Goal: Task Accomplishment & Management: Complete application form

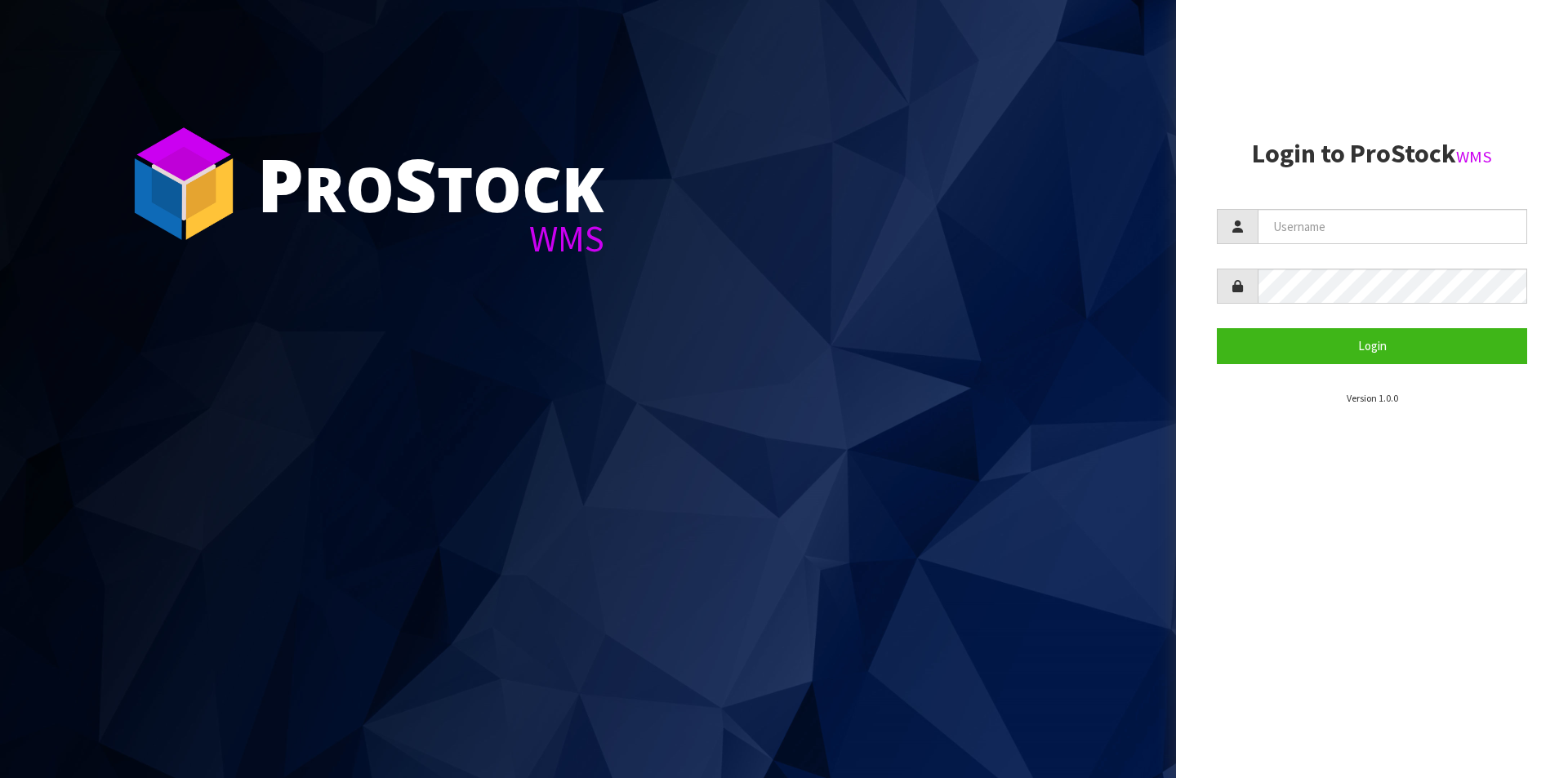
type input "Australianclutch"
click at [1216, 329] on button "Login" at bounding box center [1372, 346] width 311 height 35
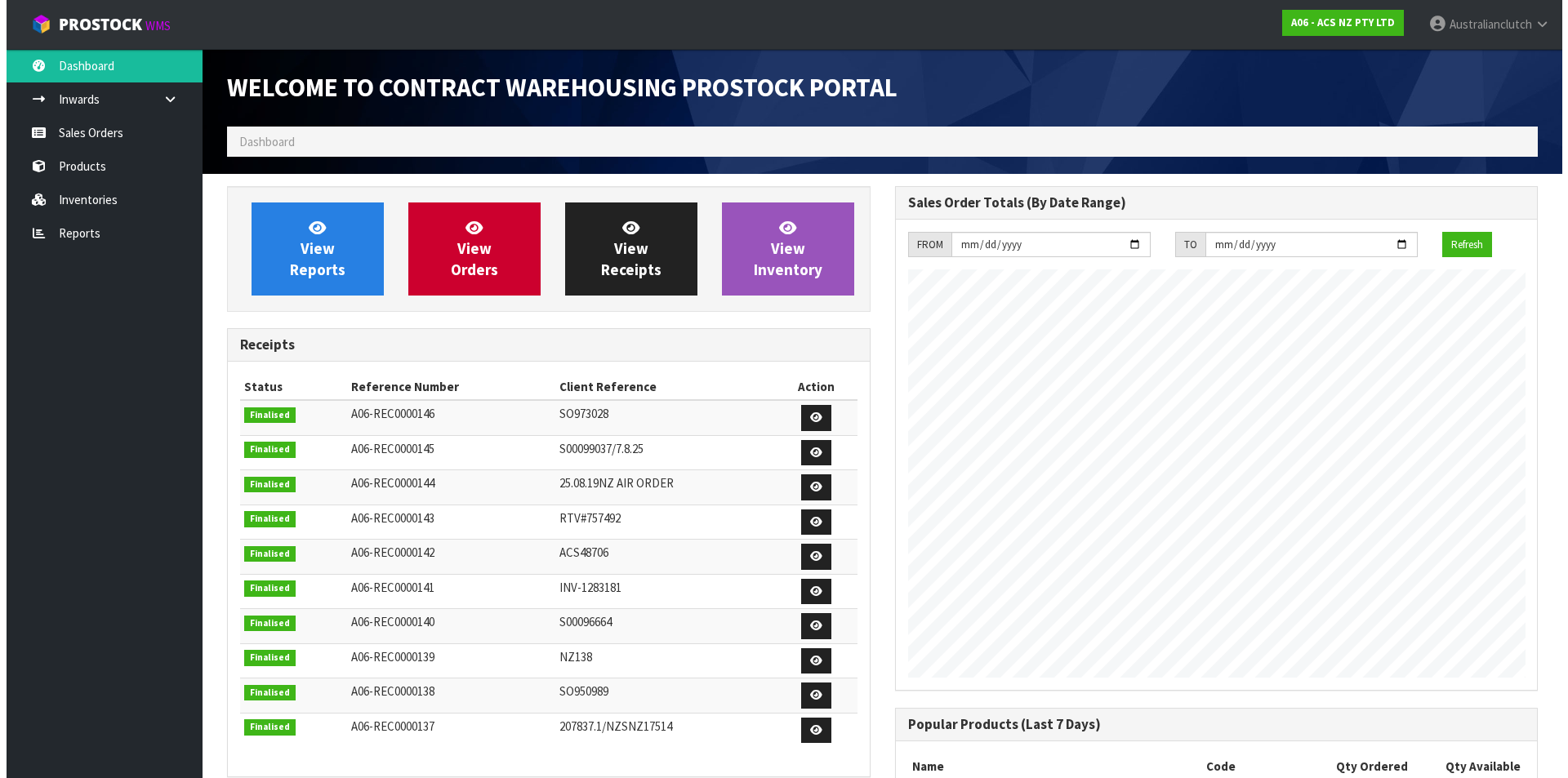
scroll to position [906, 667]
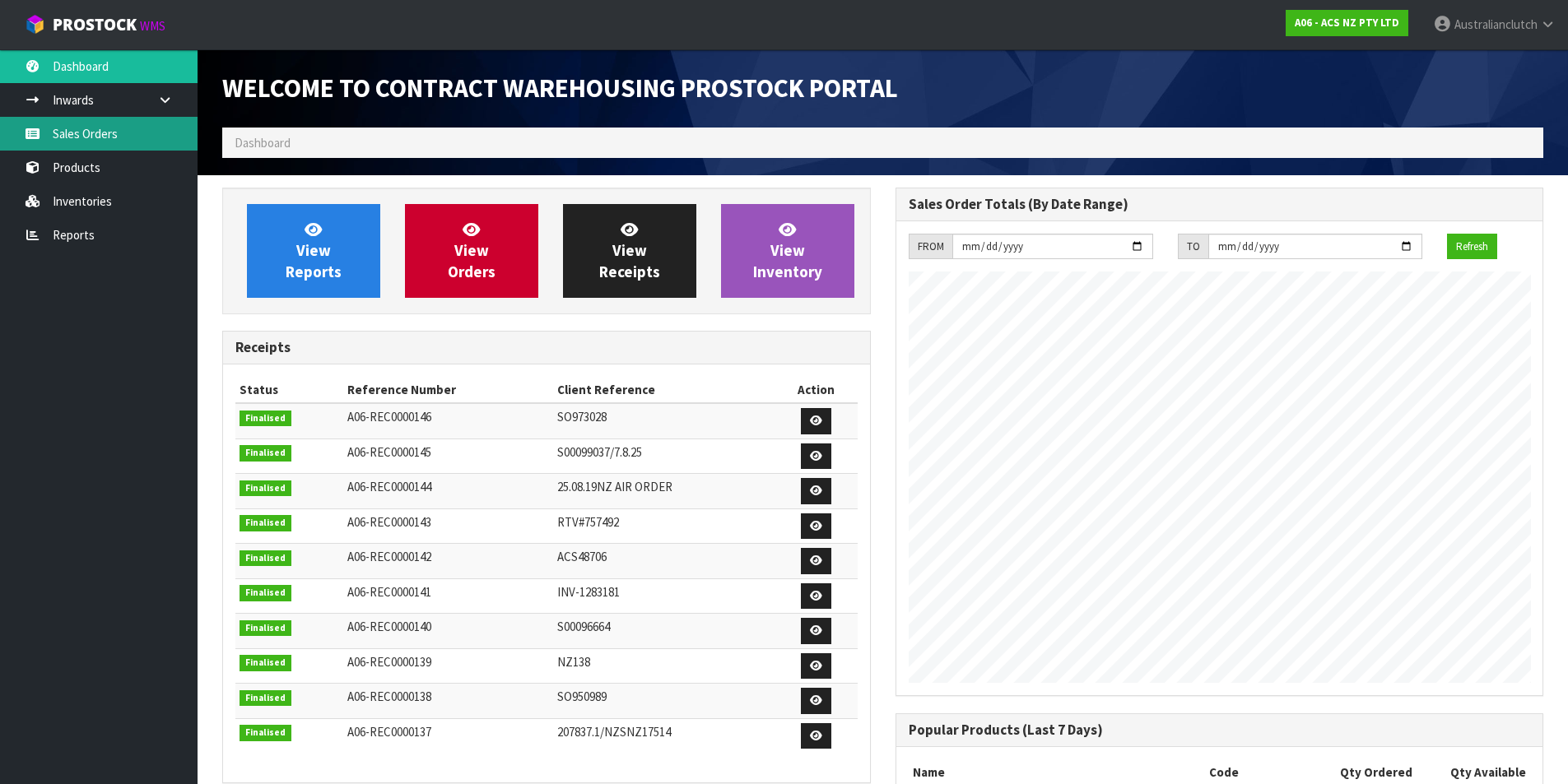
click at [110, 143] on link "Sales Orders" at bounding box center [99, 133] width 198 height 34
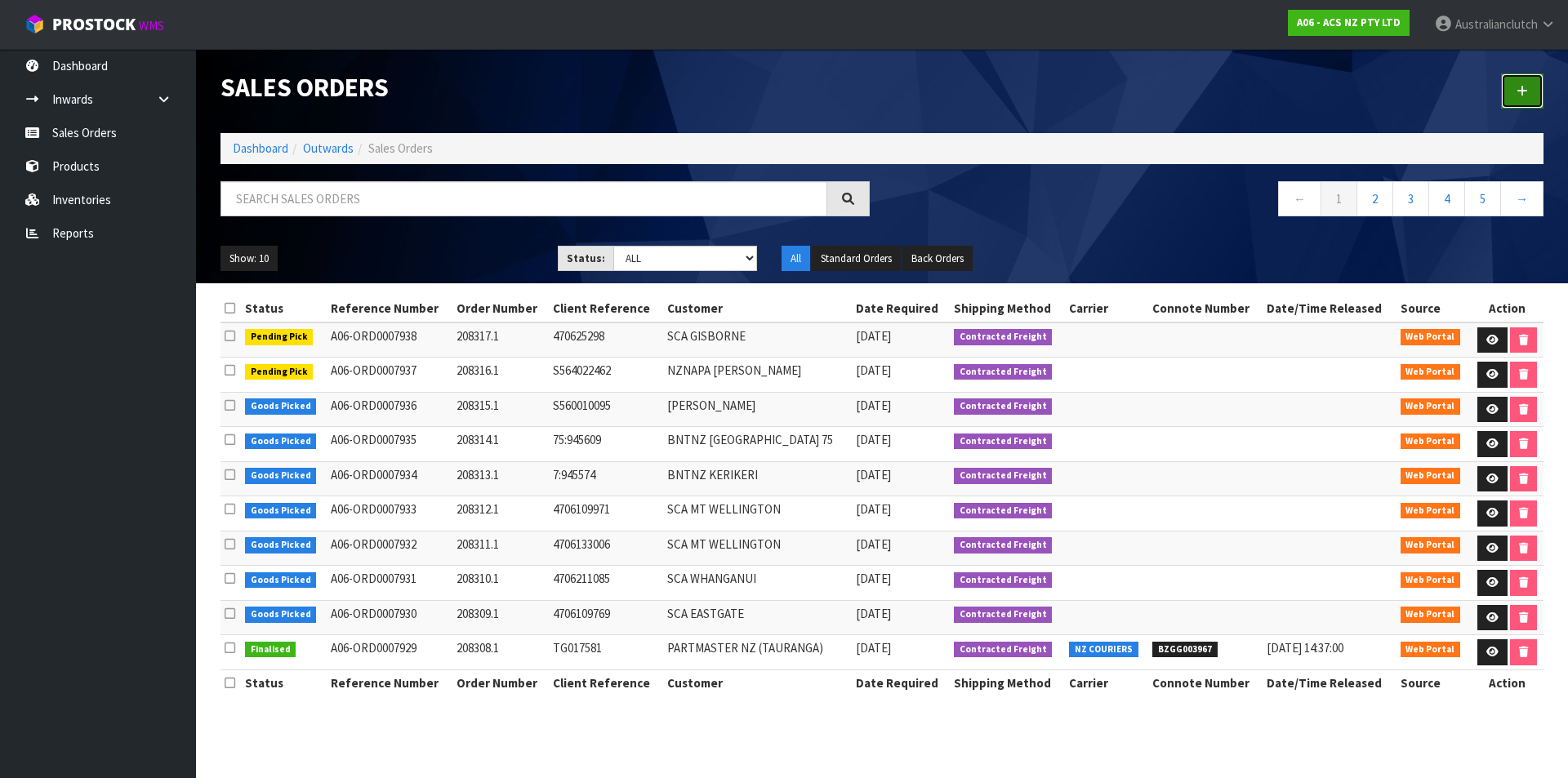
click at [1536, 87] on link at bounding box center [1521, 90] width 43 height 35
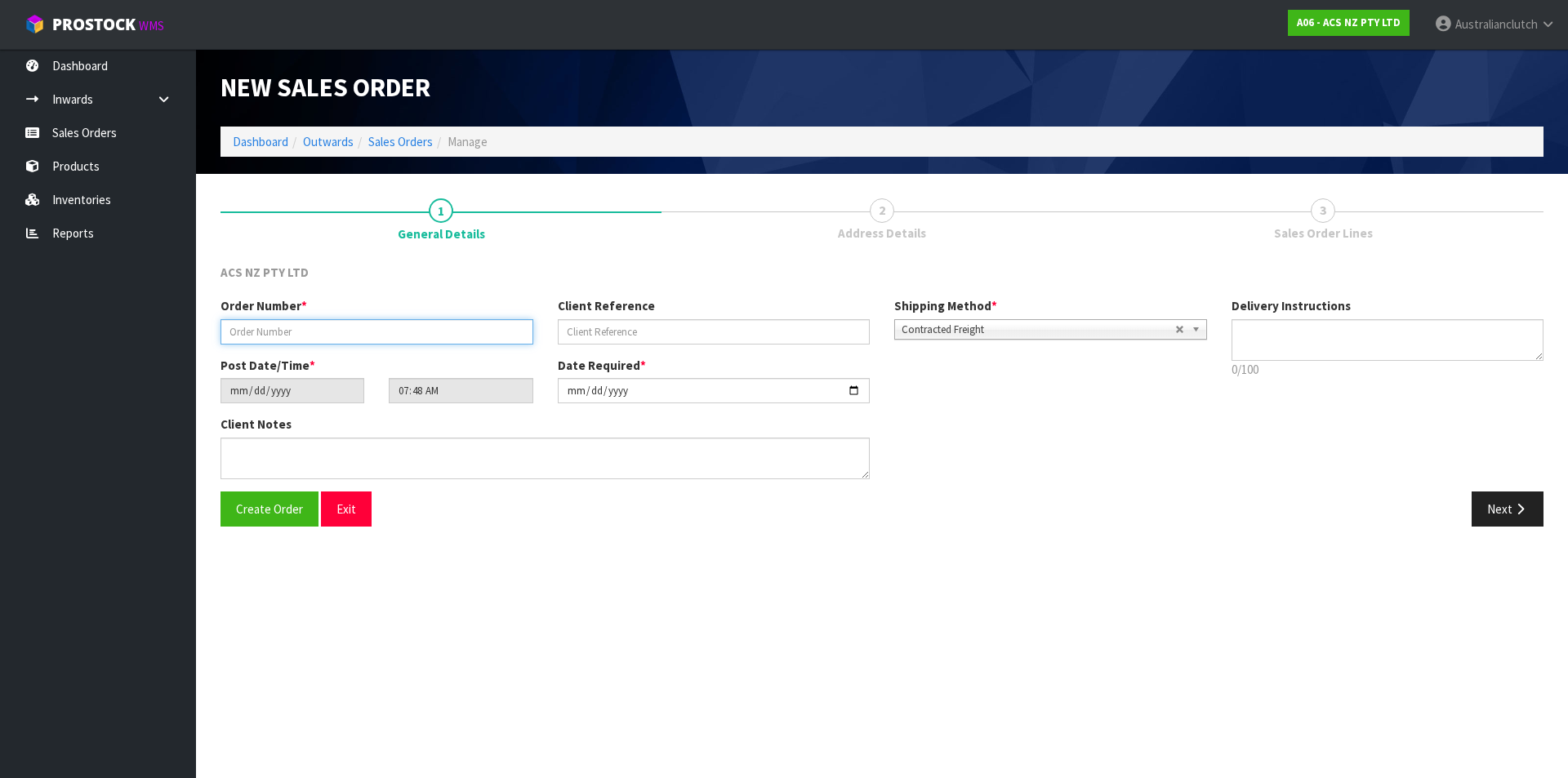
click at [425, 326] on input "text" at bounding box center [376, 331] width 312 height 26
paste input "208318.1"
type input "208318.1"
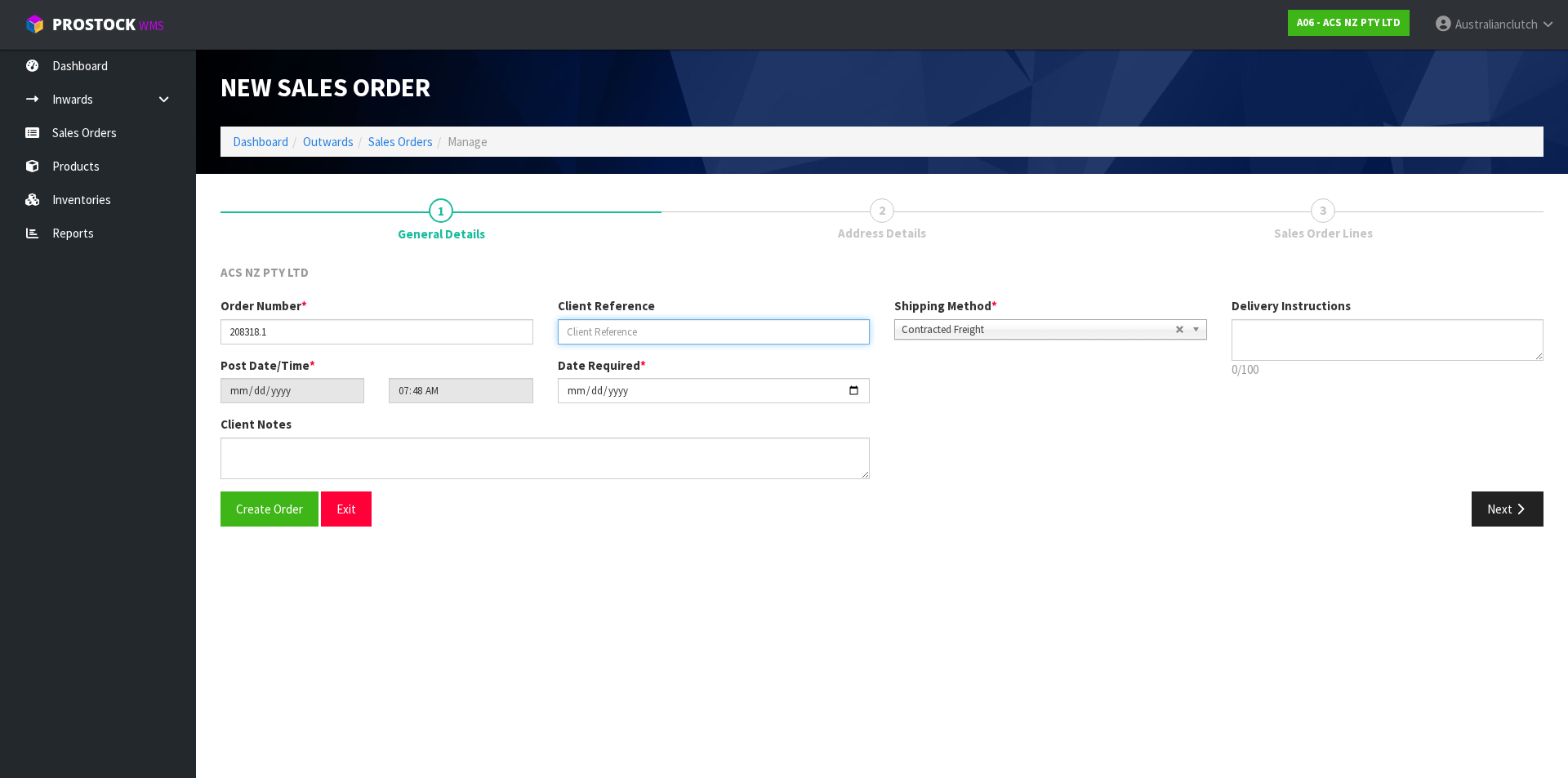
click at [812, 323] on input "text" at bounding box center [714, 331] width 312 height 26
paste input "4706259203"
type input "4706259203"
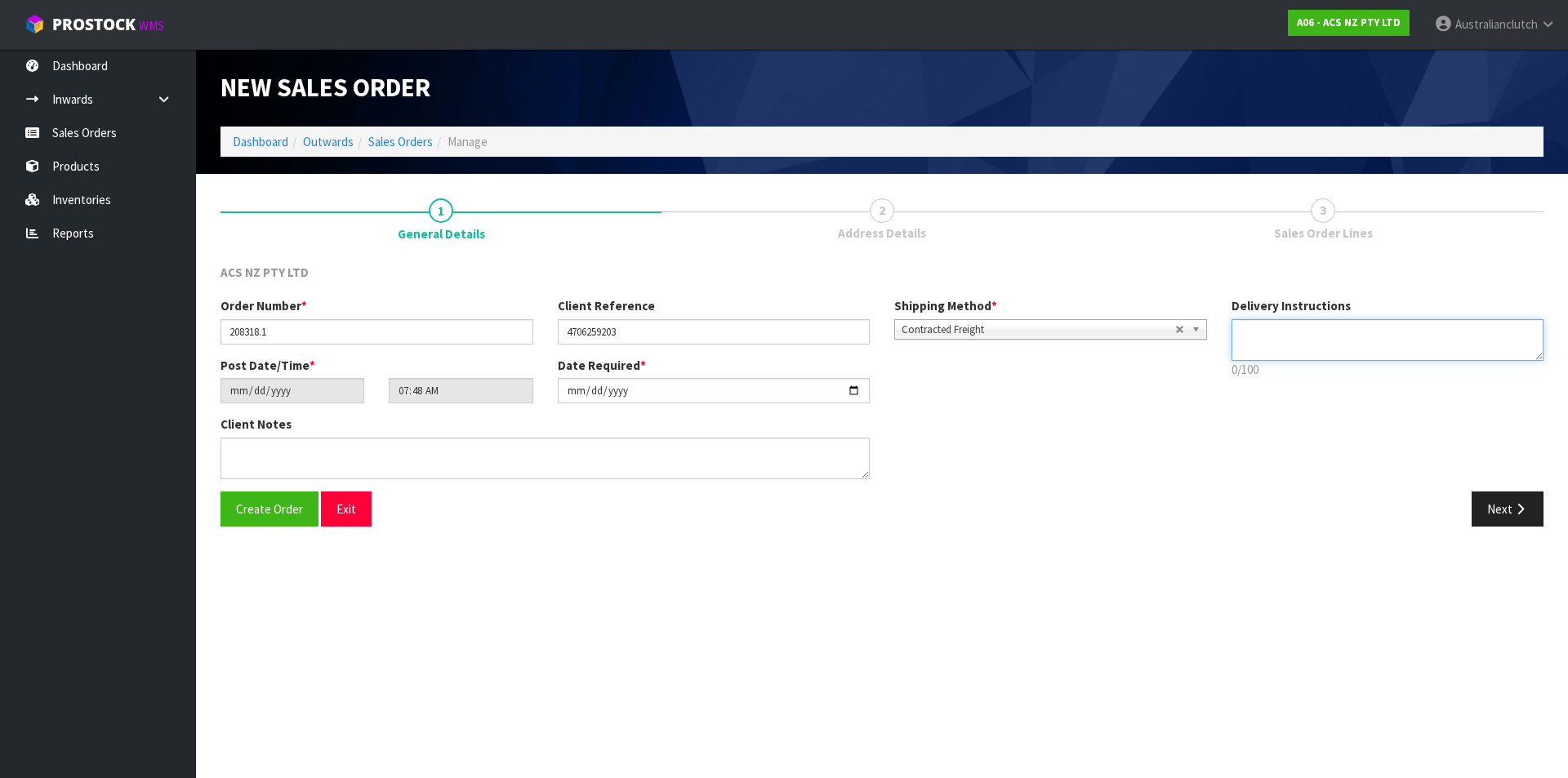
click at [1305, 330] on textarea at bounding box center [1388, 340] width 312 height 42
type textarea "NZC PLEASE"
click at [1512, 525] on button "Next" at bounding box center [1507, 509] width 71 height 35
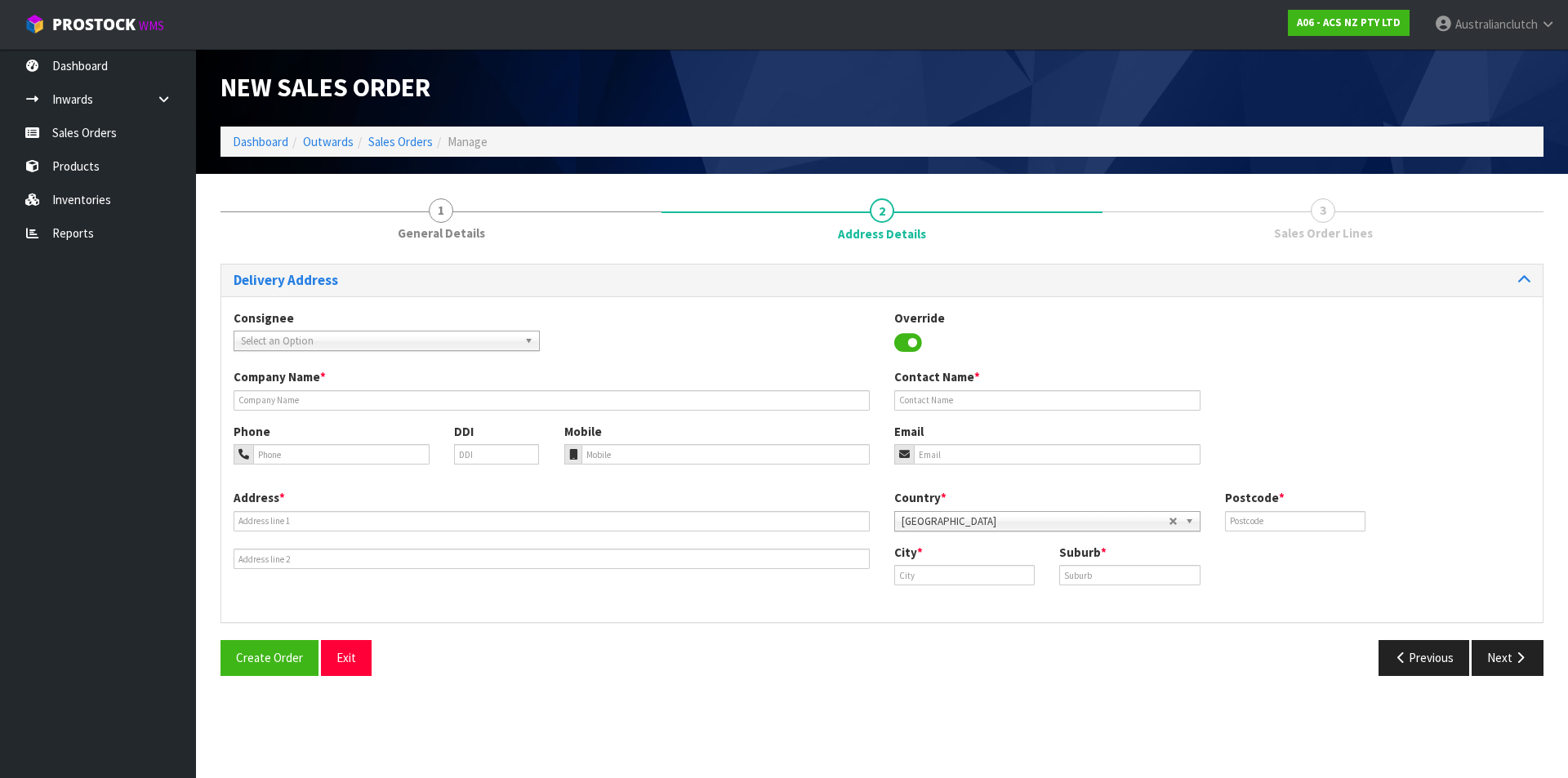
click at [282, 346] on span "Select an Option" at bounding box center [379, 341] width 277 height 20
type input "7012"
click at [305, 385] on li "7012 - SCA PORIRUA" at bounding box center [386, 387] width 298 height 20
type input "SCA PORIRUA"
type input "04 2382641"
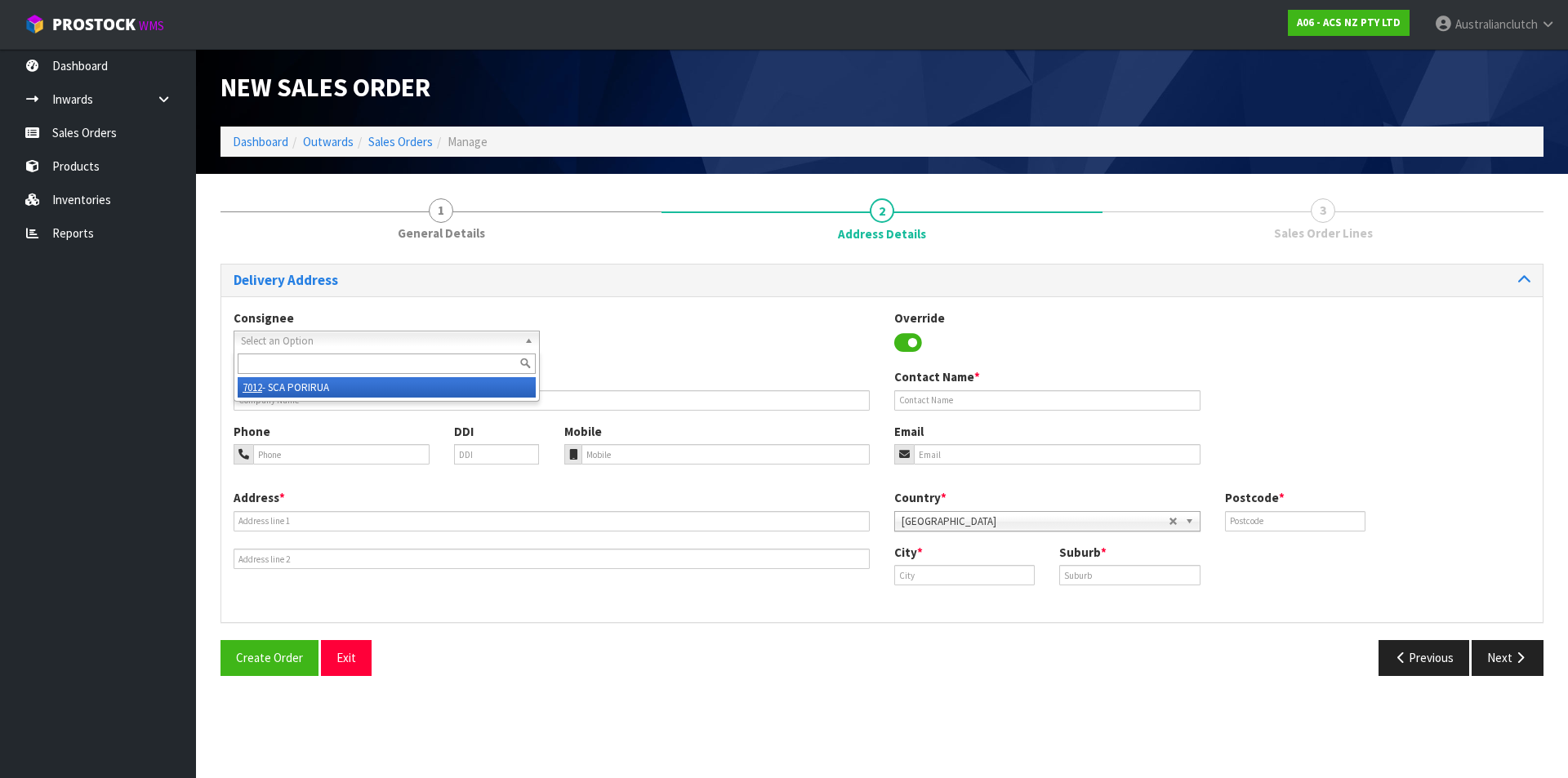
type input "[EMAIL_ADDRESS][DOMAIN_NAME]"
type input "[STREET_ADDRESS]"
type input "5022"
type input "Porirua"
type input "ELSDON"
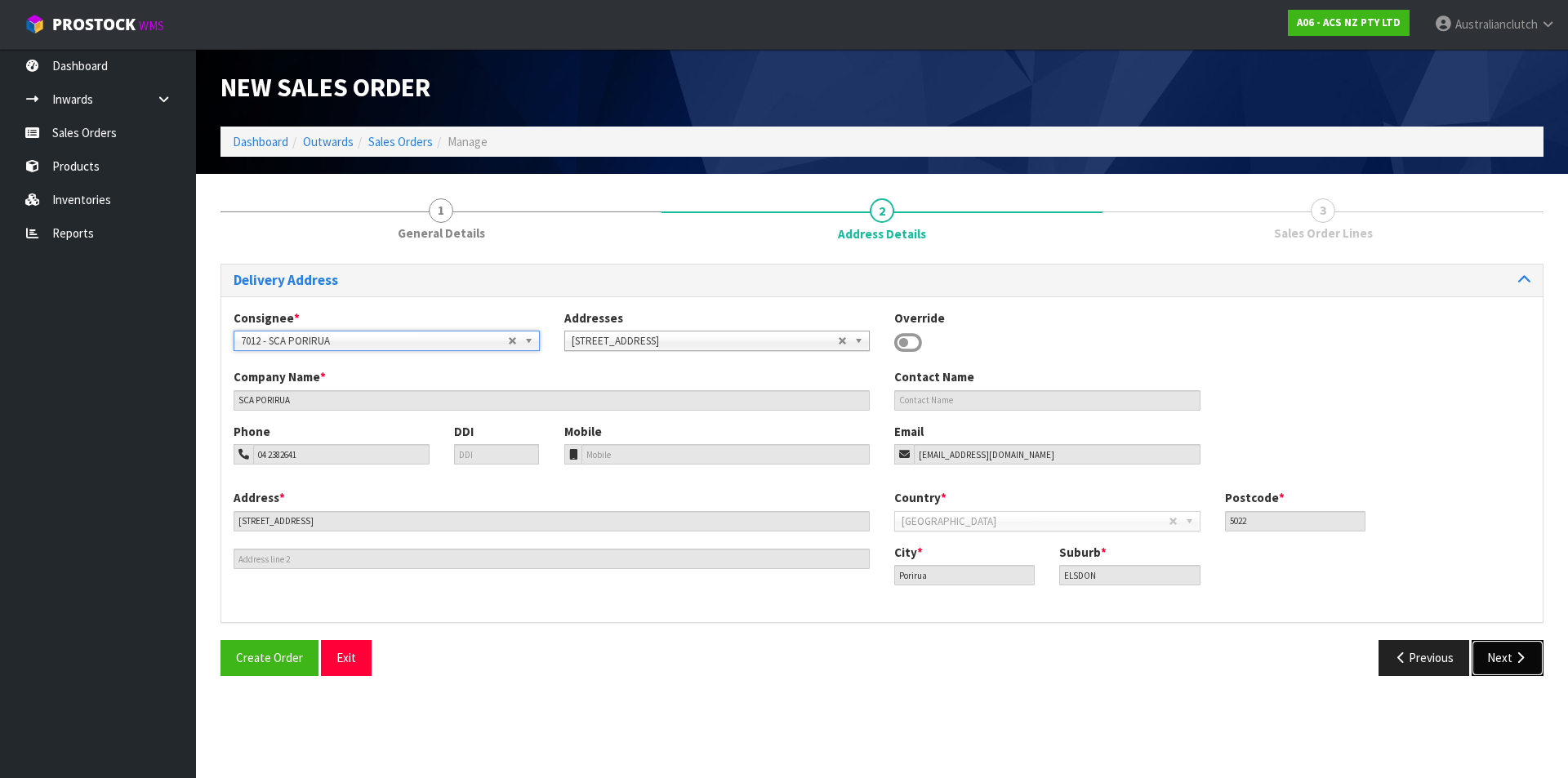
drag, startPoint x: 1522, startPoint y: 659, endPoint x: 1295, endPoint y: 580, distance: 240.4
click at [1521, 659] on icon "button" at bounding box center [1519, 657] width 15 height 12
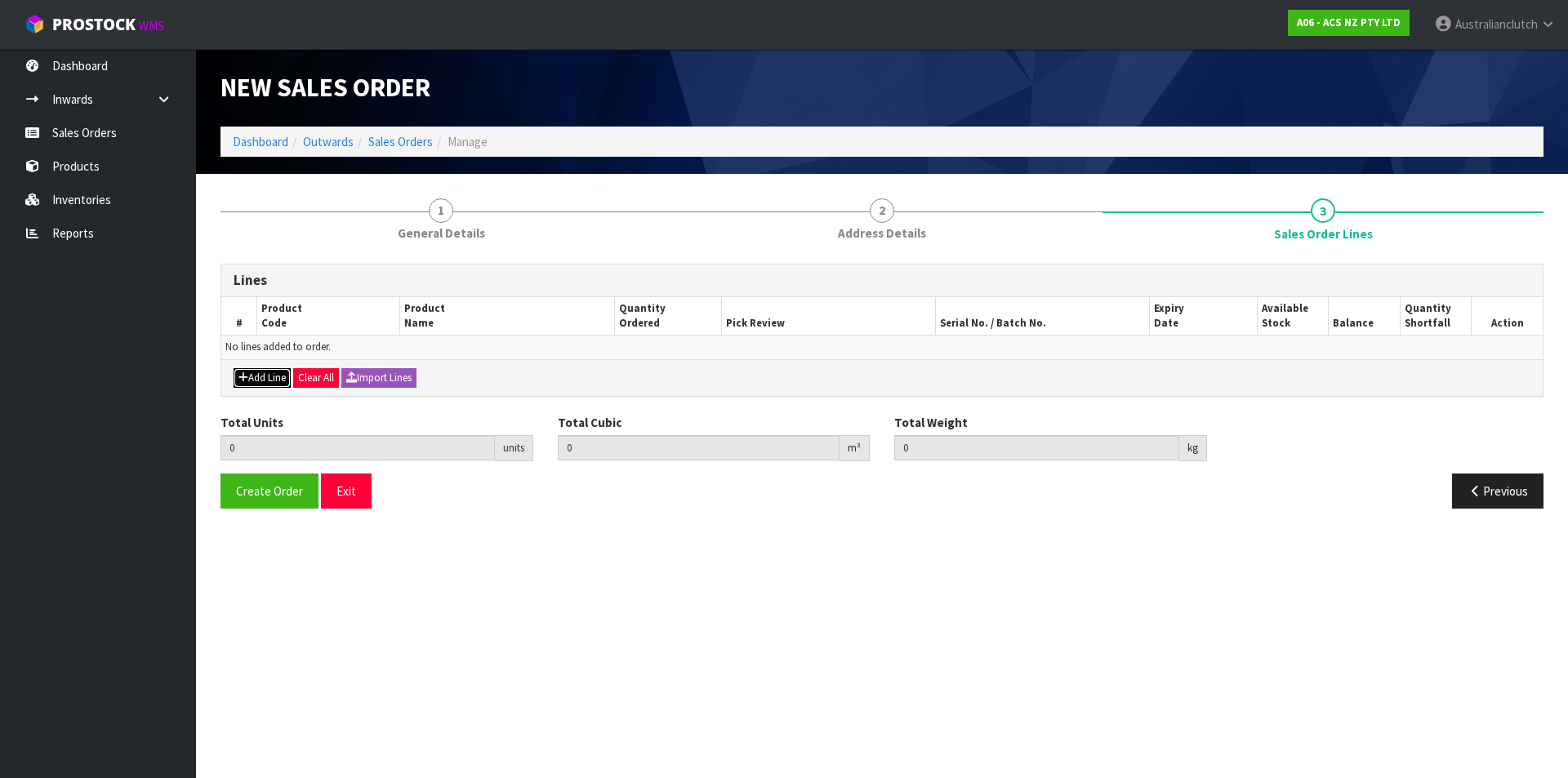
click at [253, 380] on button "Add Line" at bounding box center [262, 378] width 57 height 20
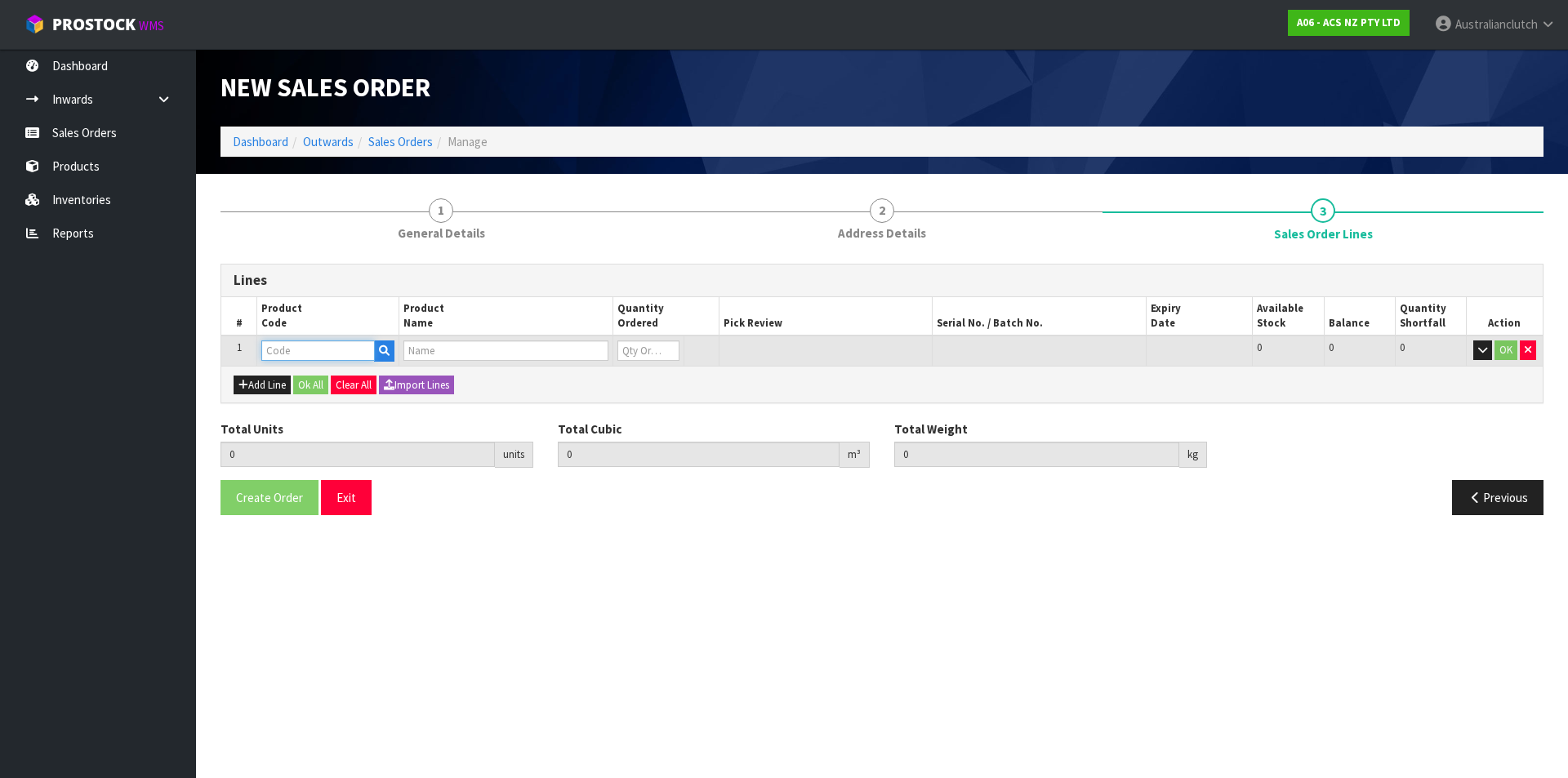
click at [265, 352] on input "text" at bounding box center [317, 349] width 113 height 20
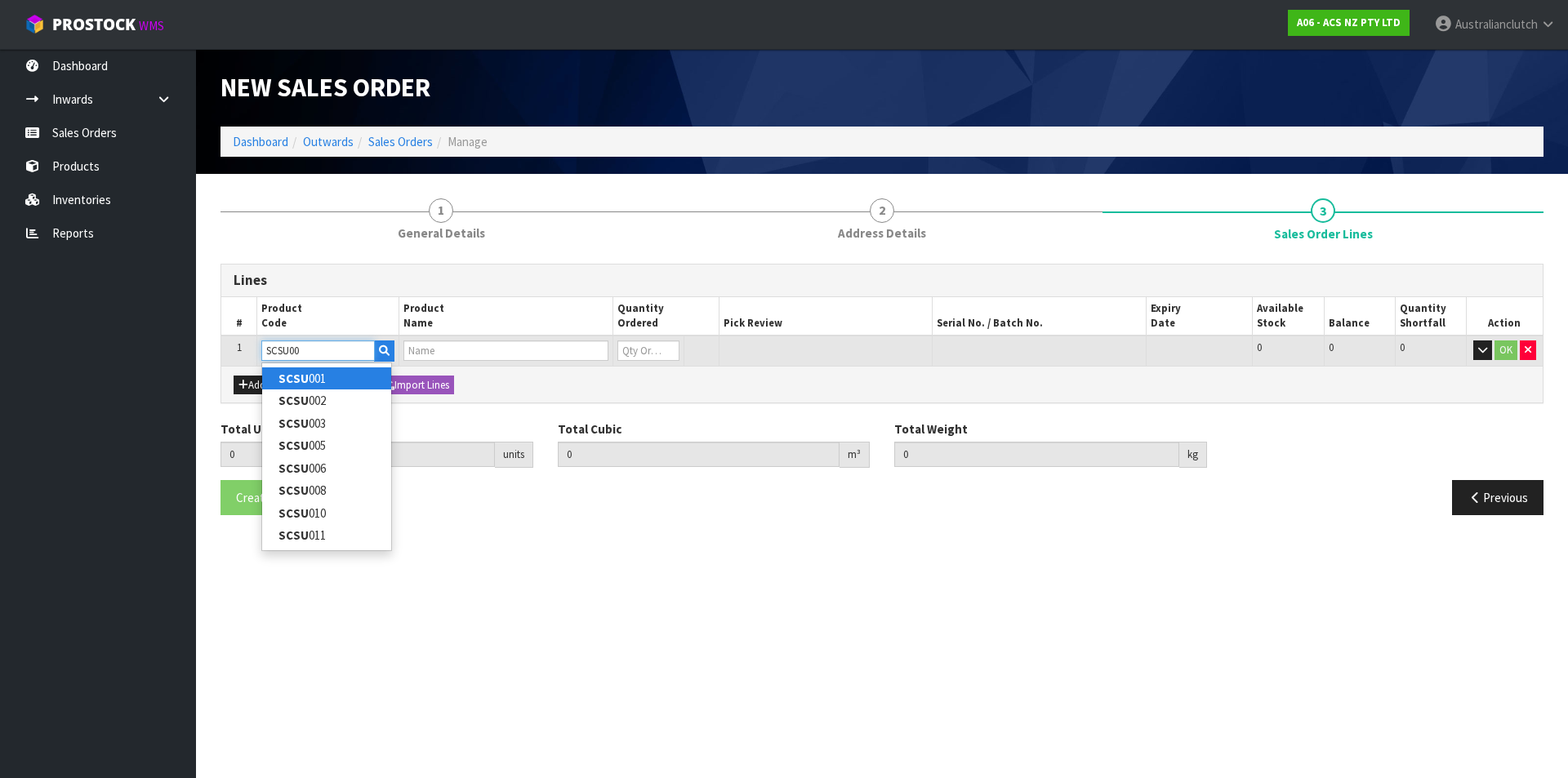
type input "SCSU001"
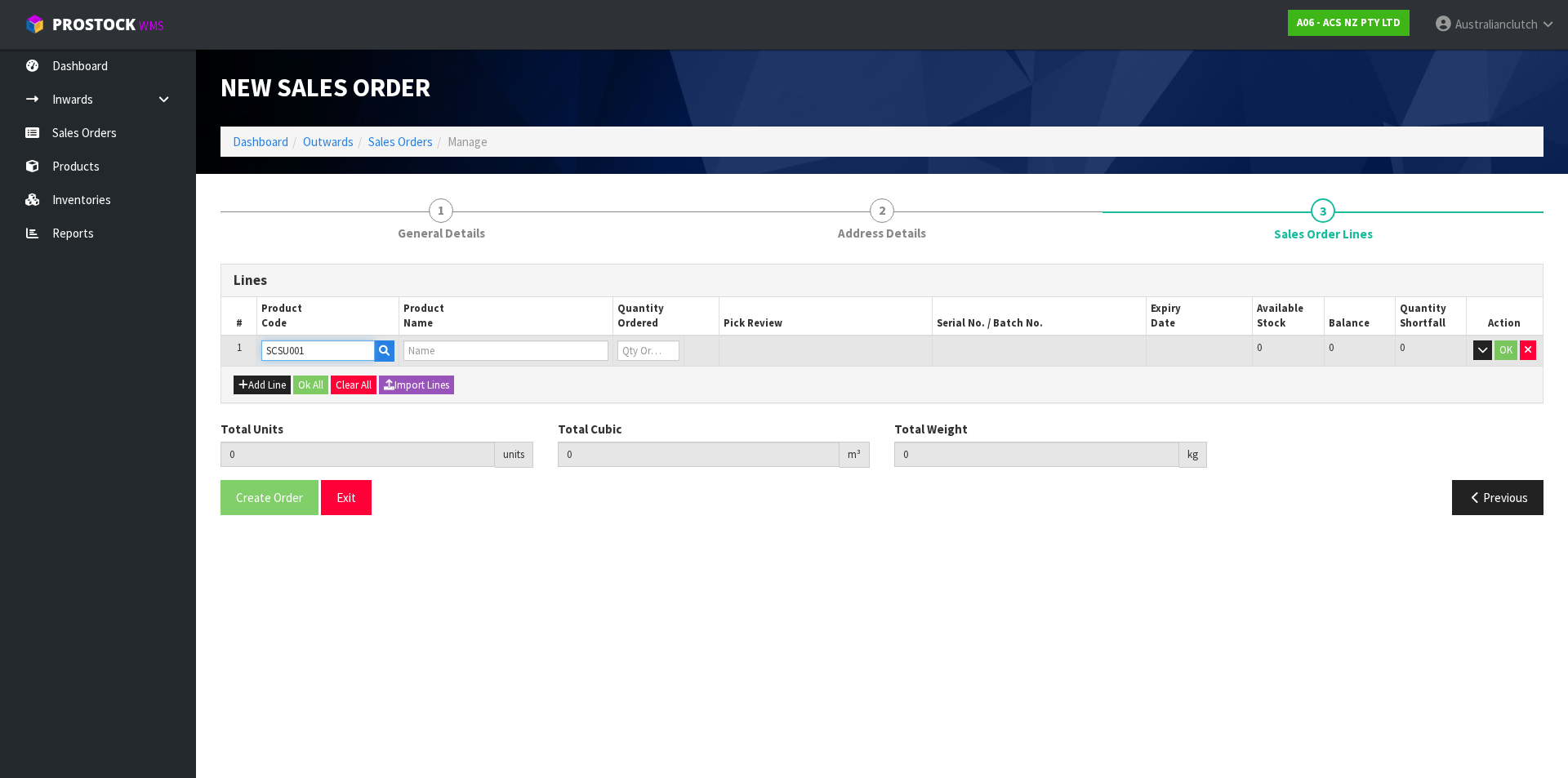
type input "0.000000"
type input "0.000"
type input "CLUTCH S/CYL SUBARU 19.05MM (3/4")"
type input "0"
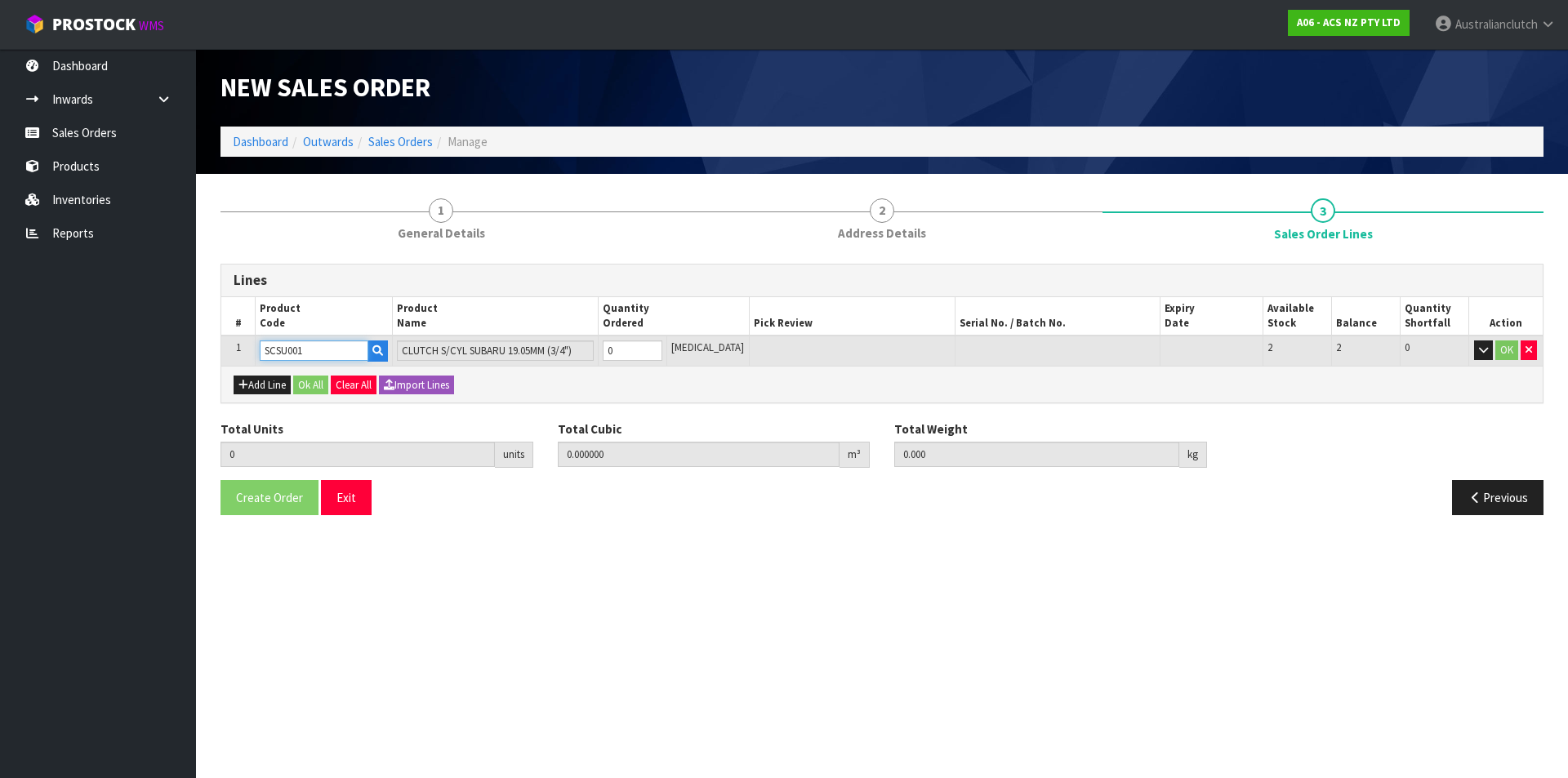
type input "SCSU001"
type input "1"
type input "0.000787"
type input "0.45"
type input "1"
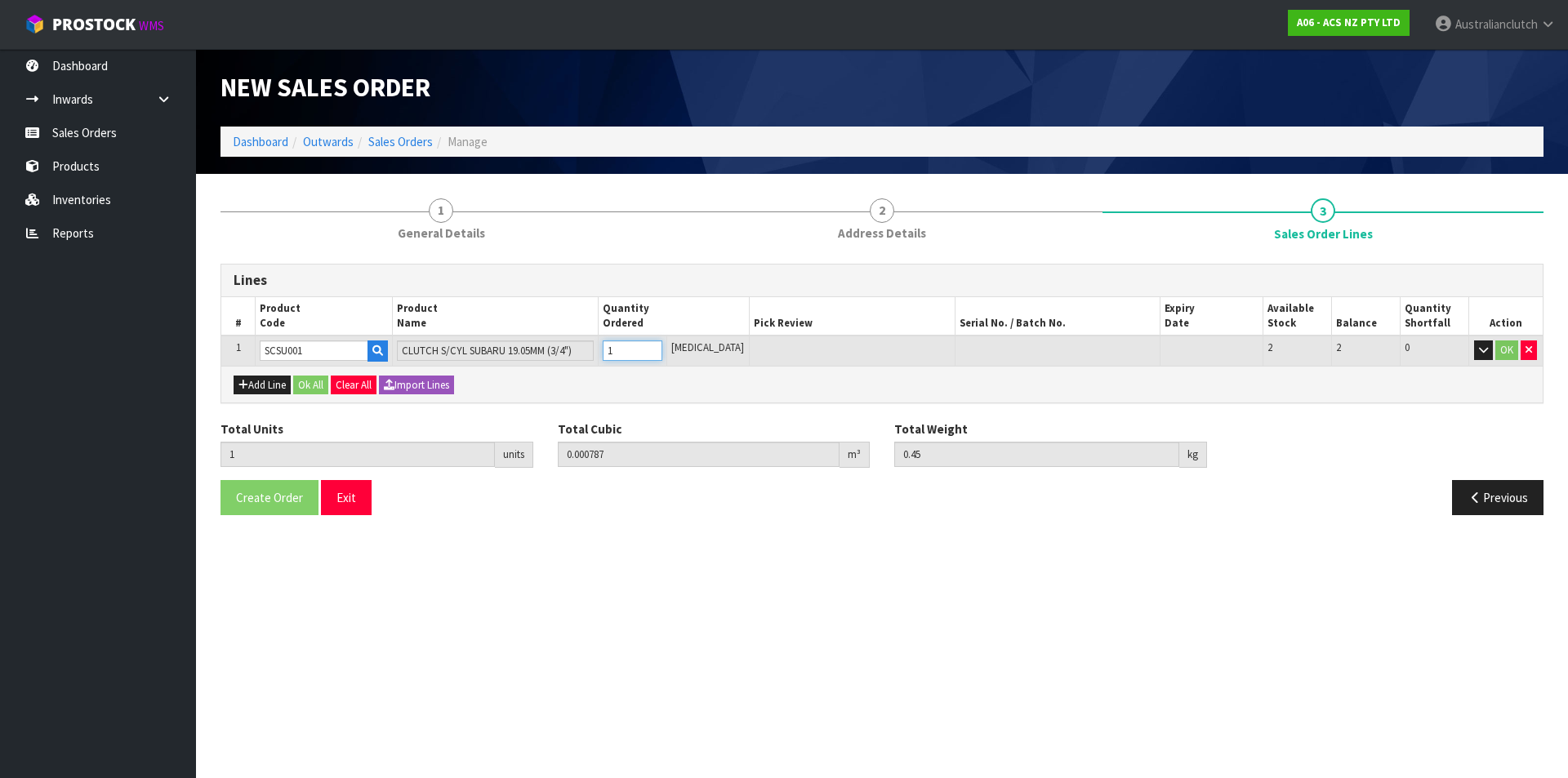
click at [662, 345] on input "1" at bounding box center [633, 349] width 60 height 20
click at [1512, 358] on button "OK" at bounding box center [1506, 349] width 23 height 20
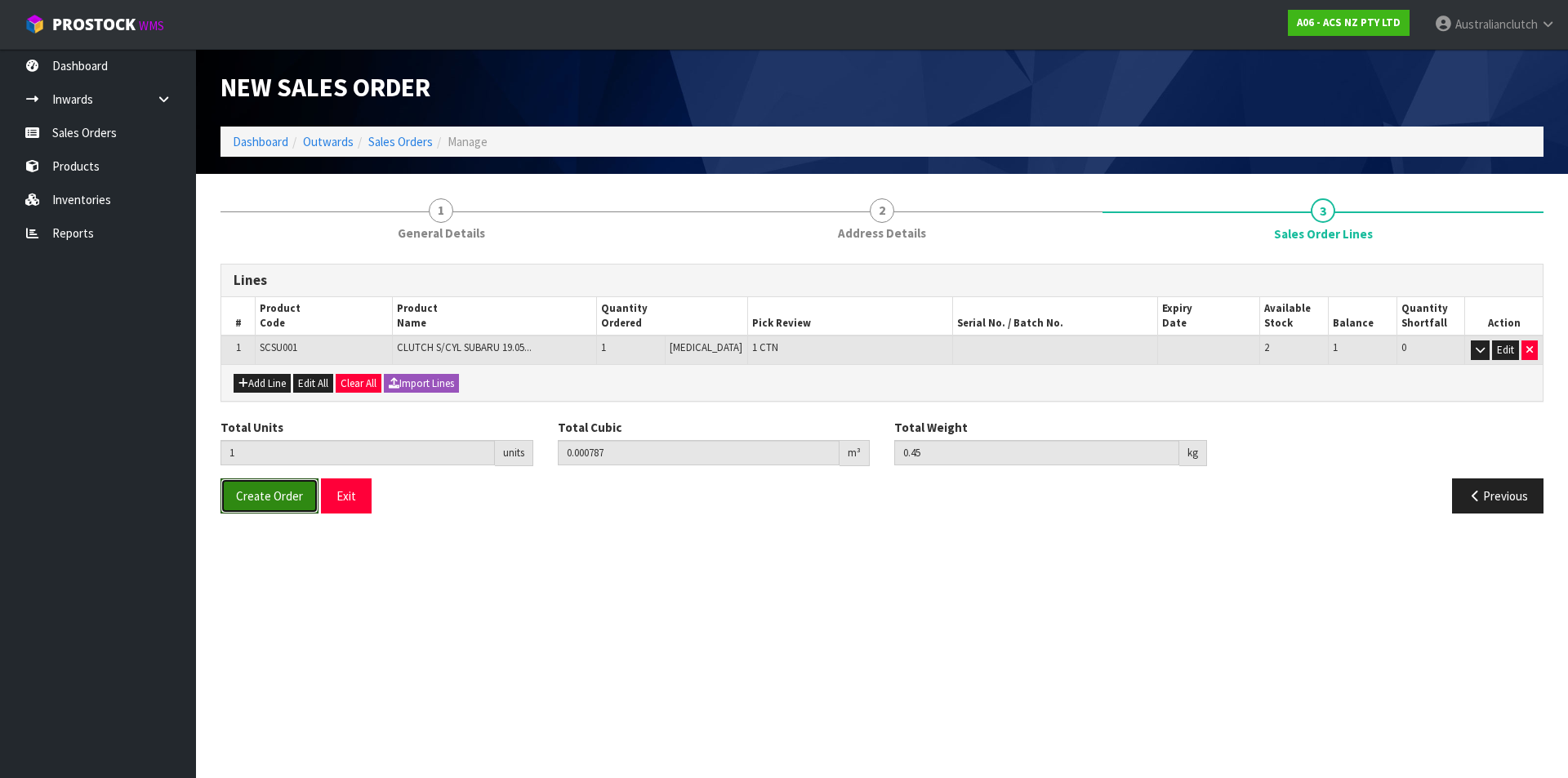
drag, startPoint x: 229, startPoint y: 506, endPoint x: 658, endPoint y: 472, distance: 430.3
click at [230, 506] on button "Create Order" at bounding box center [269, 495] width 98 height 35
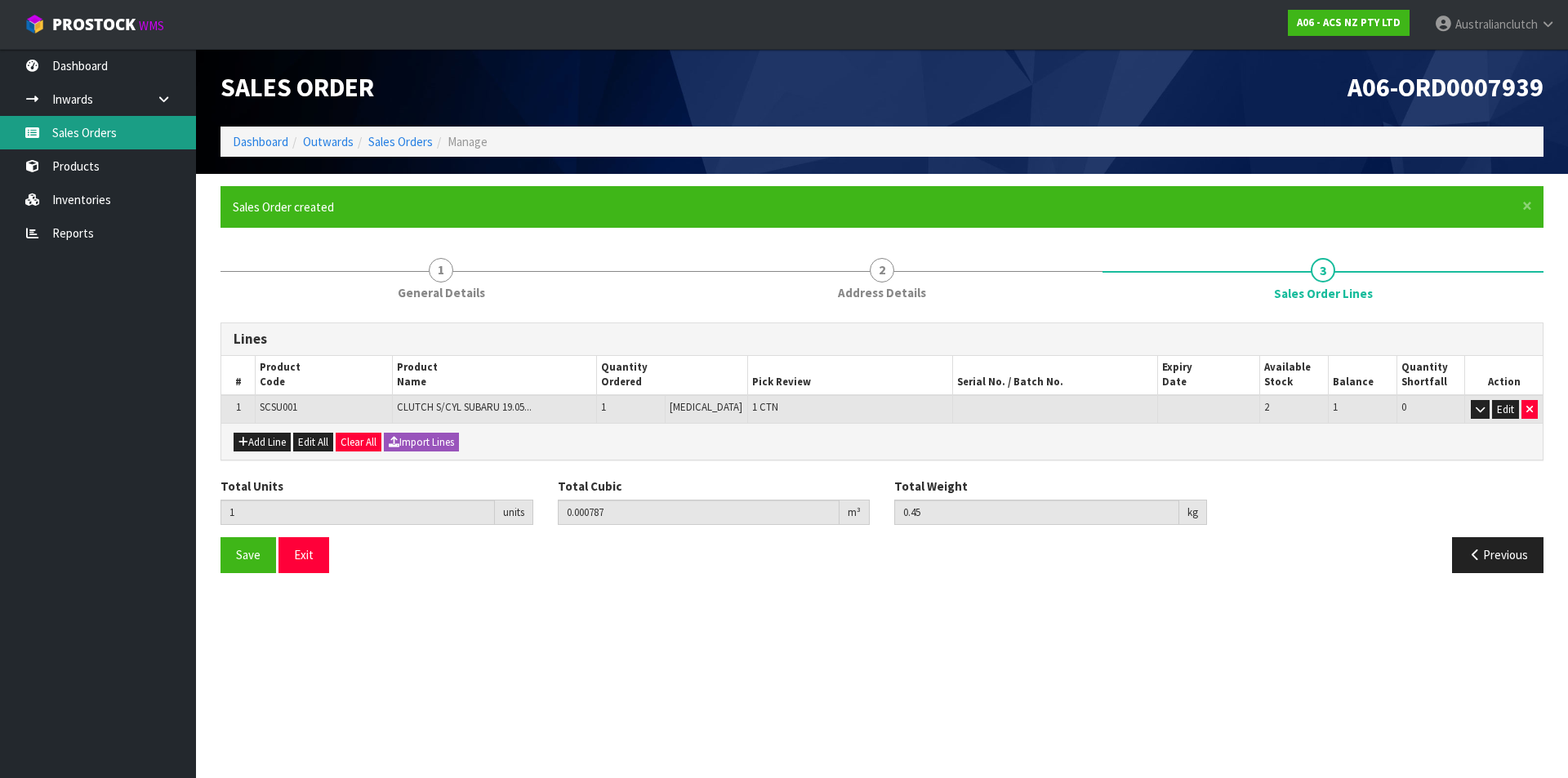
click at [117, 129] on link "Sales Orders" at bounding box center [98, 132] width 196 height 33
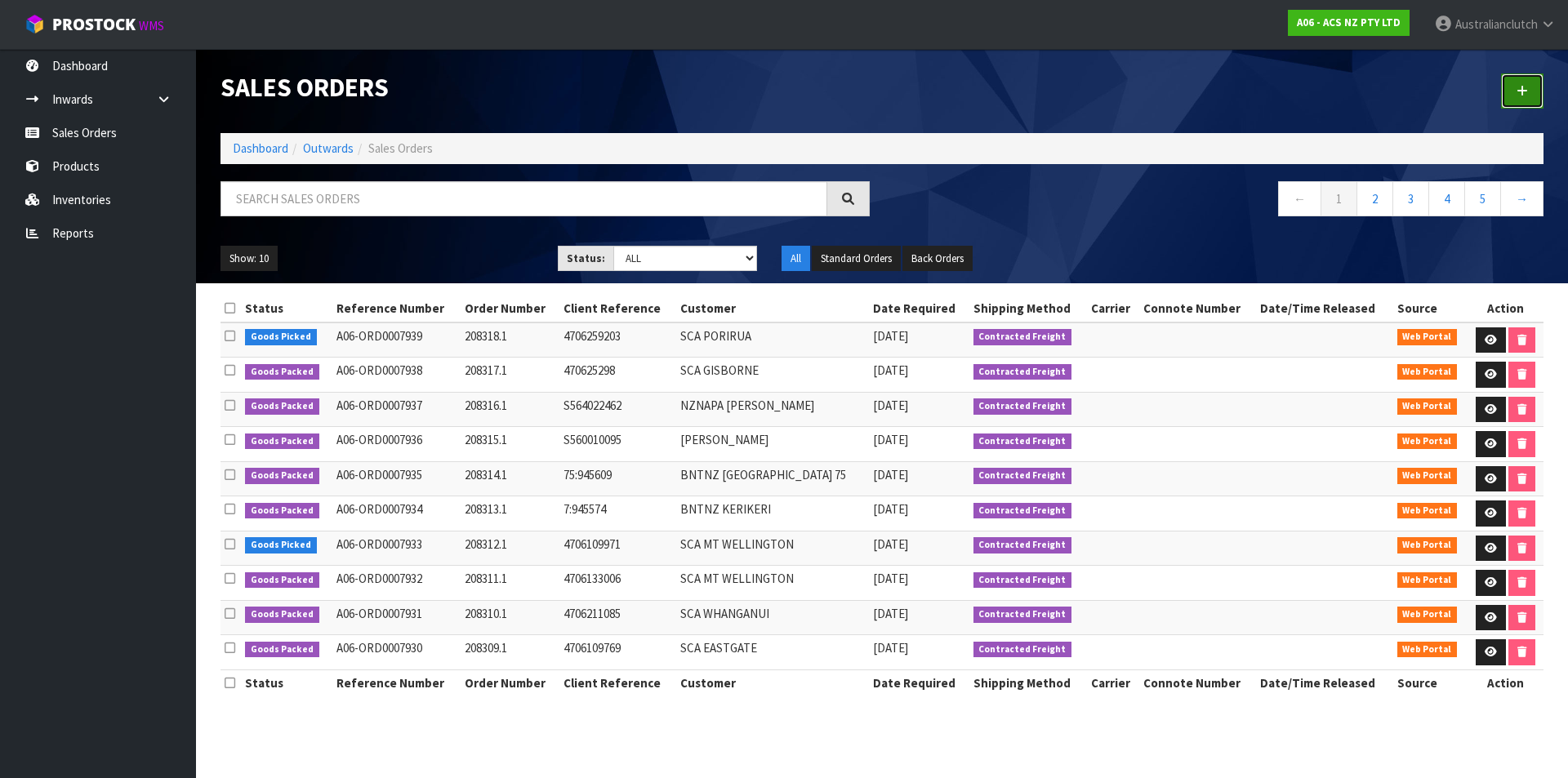
drag, startPoint x: 1523, startPoint y: 92, endPoint x: 1533, endPoint y: 92, distance: 10.0
click at [1524, 92] on icon at bounding box center [1522, 90] width 11 height 12
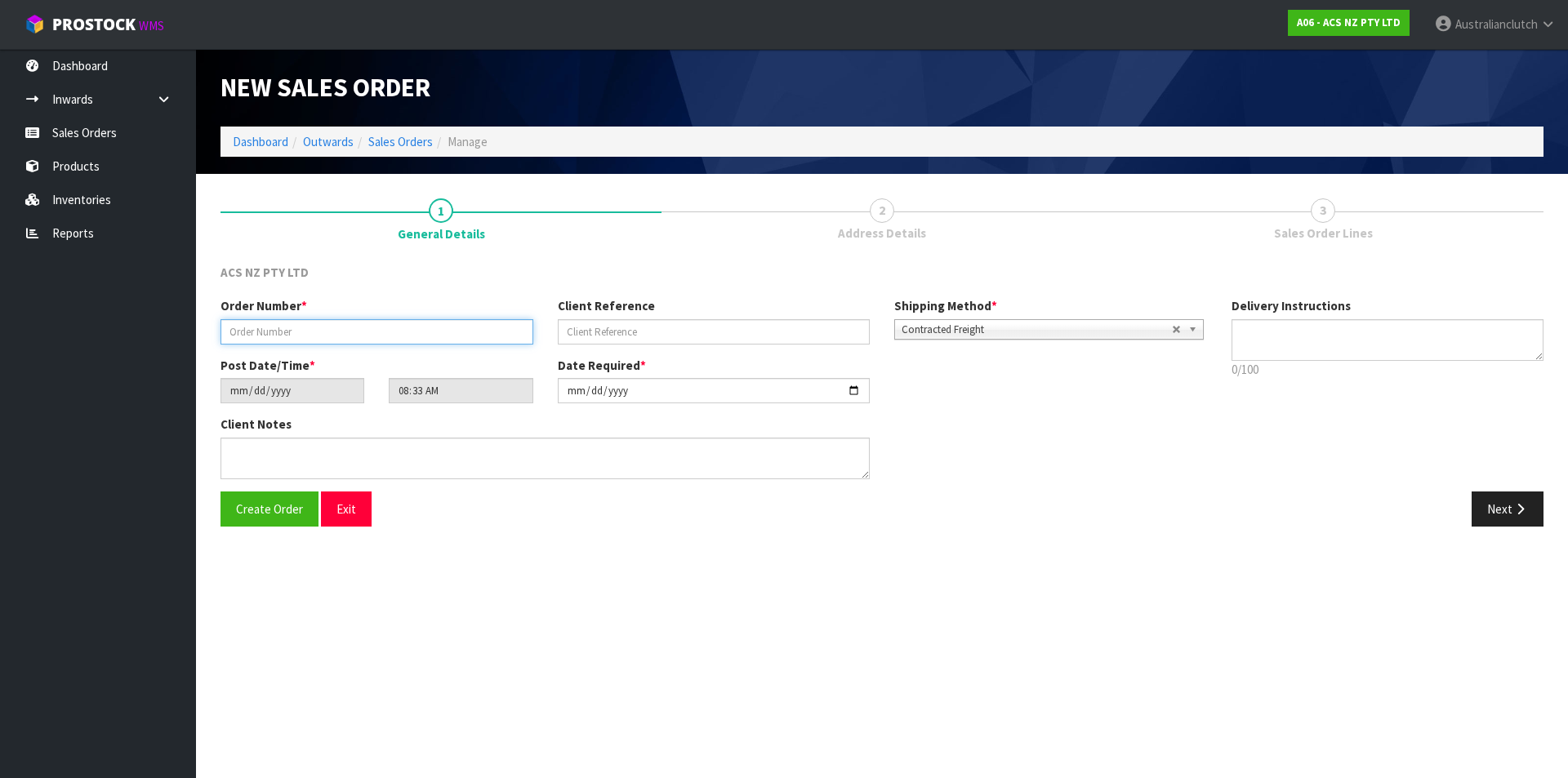
click at [352, 331] on input "text" at bounding box center [376, 331] width 312 height 26
paste input "208319.1"
type input "208319.1"
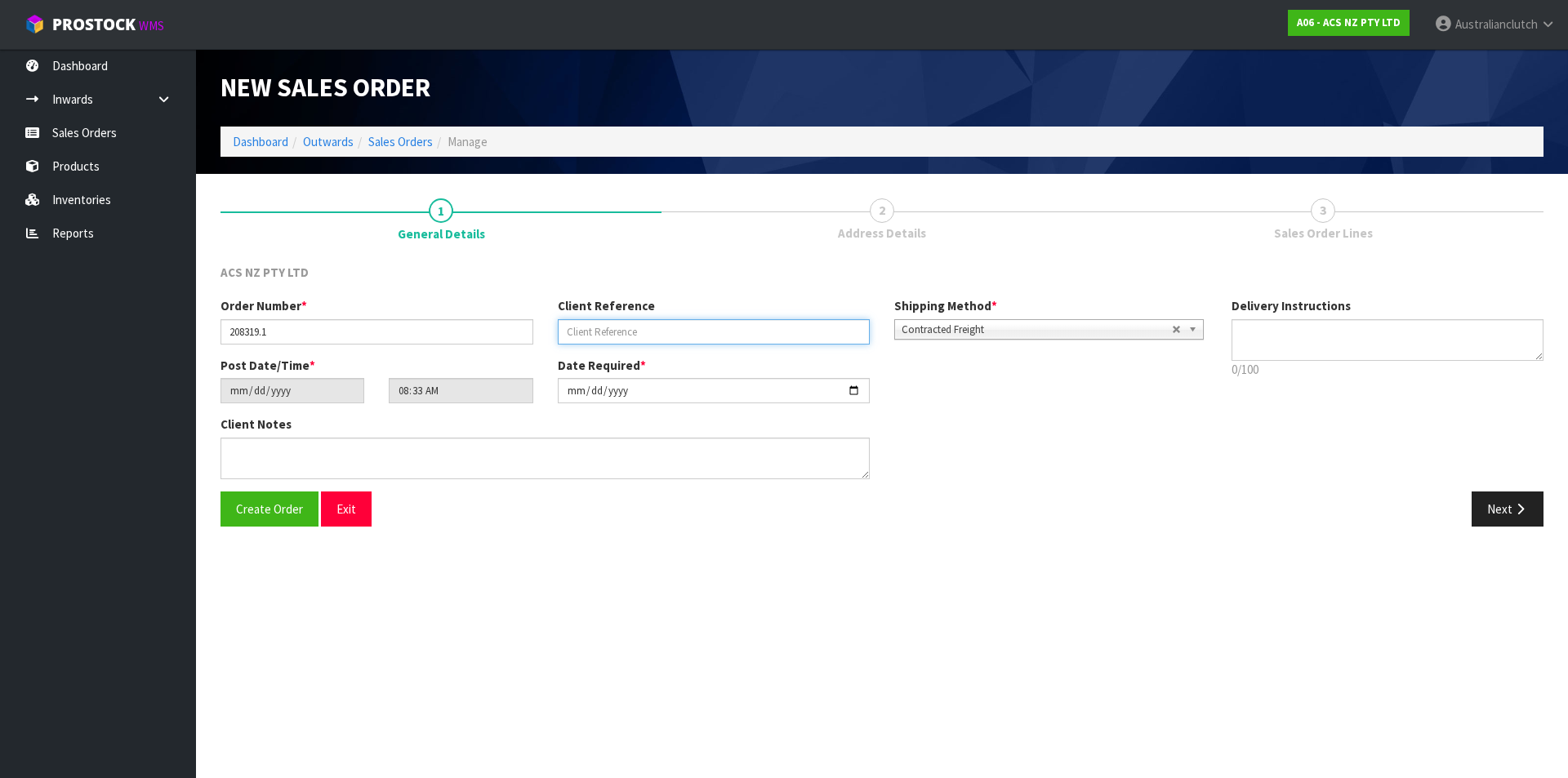
click at [830, 331] on input "text" at bounding box center [714, 331] width 312 height 26
paste input "70:945978"
type input "70:945978"
click at [1353, 363] on p "0/100" at bounding box center [1388, 369] width 312 height 17
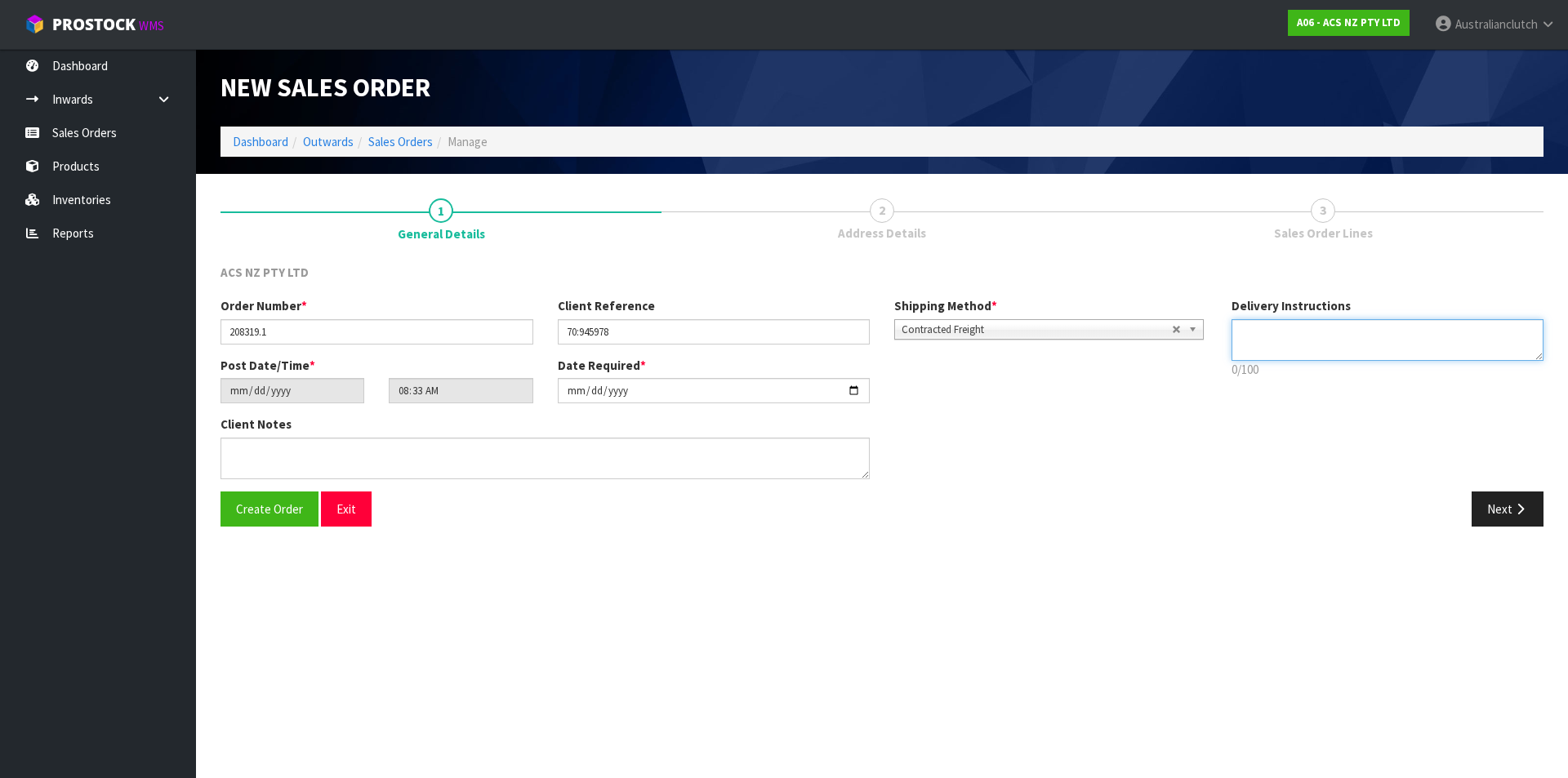
click at [1329, 346] on textarea at bounding box center [1388, 340] width 312 height 42
type textarea "NZC PLEASE"
click at [1539, 517] on button "Next" at bounding box center [1507, 509] width 71 height 35
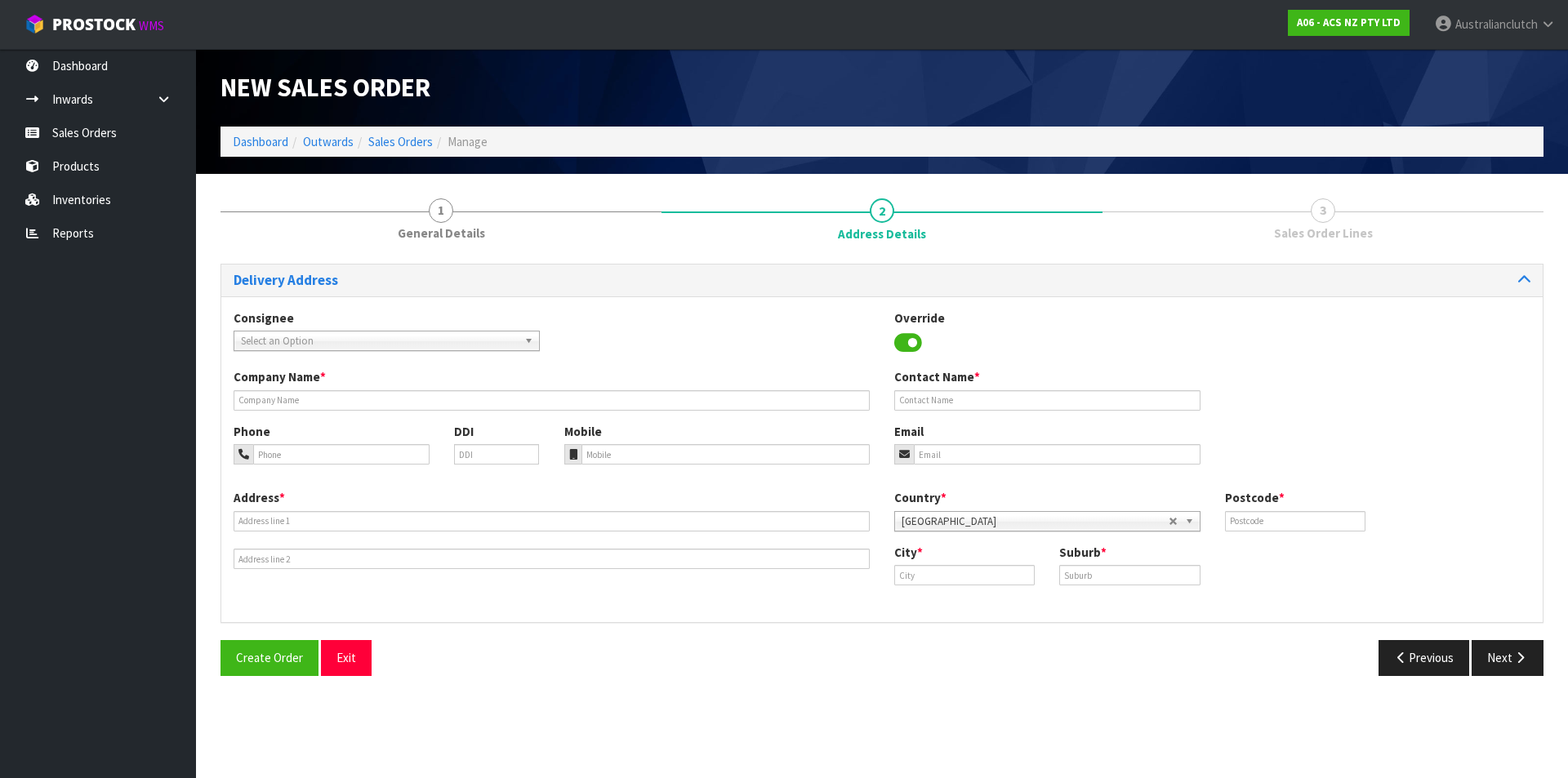
click at [409, 345] on span "Select an Option" at bounding box center [379, 341] width 277 height 20
type input "101677"
drag, startPoint x: 407, startPoint y: 389, endPoint x: 426, endPoint y: 394, distance: 19.6
click at [408, 389] on li "101677 - BNTNZ [PERSON_NAME] 70" at bounding box center [386, 387] width 298 height 20
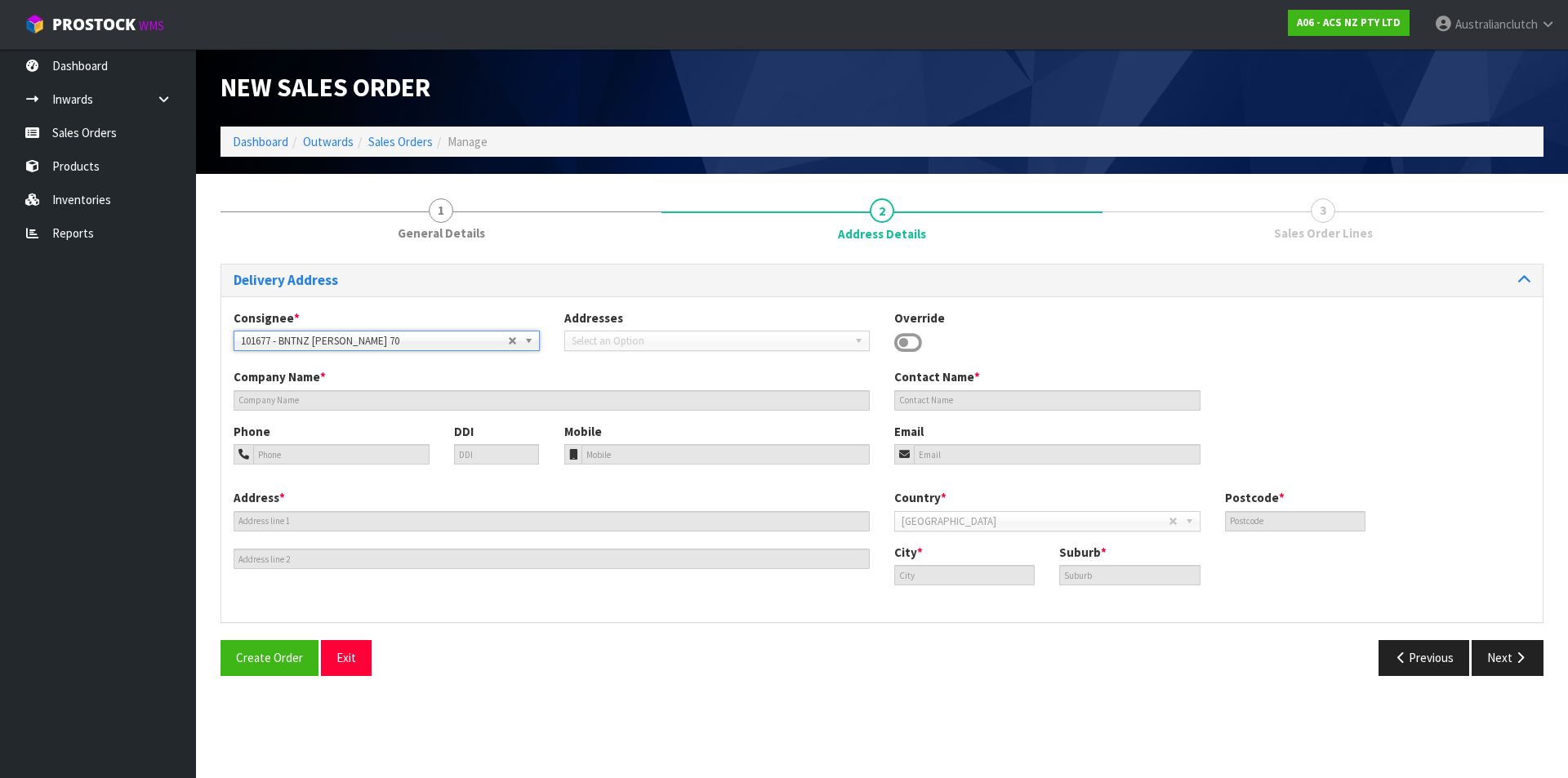
type input "BNTNZ [PERSON_NAME] 70"
type input "[STREET_ADDRESS]"
type input "7010"
type input "[PERSON_NAME]"
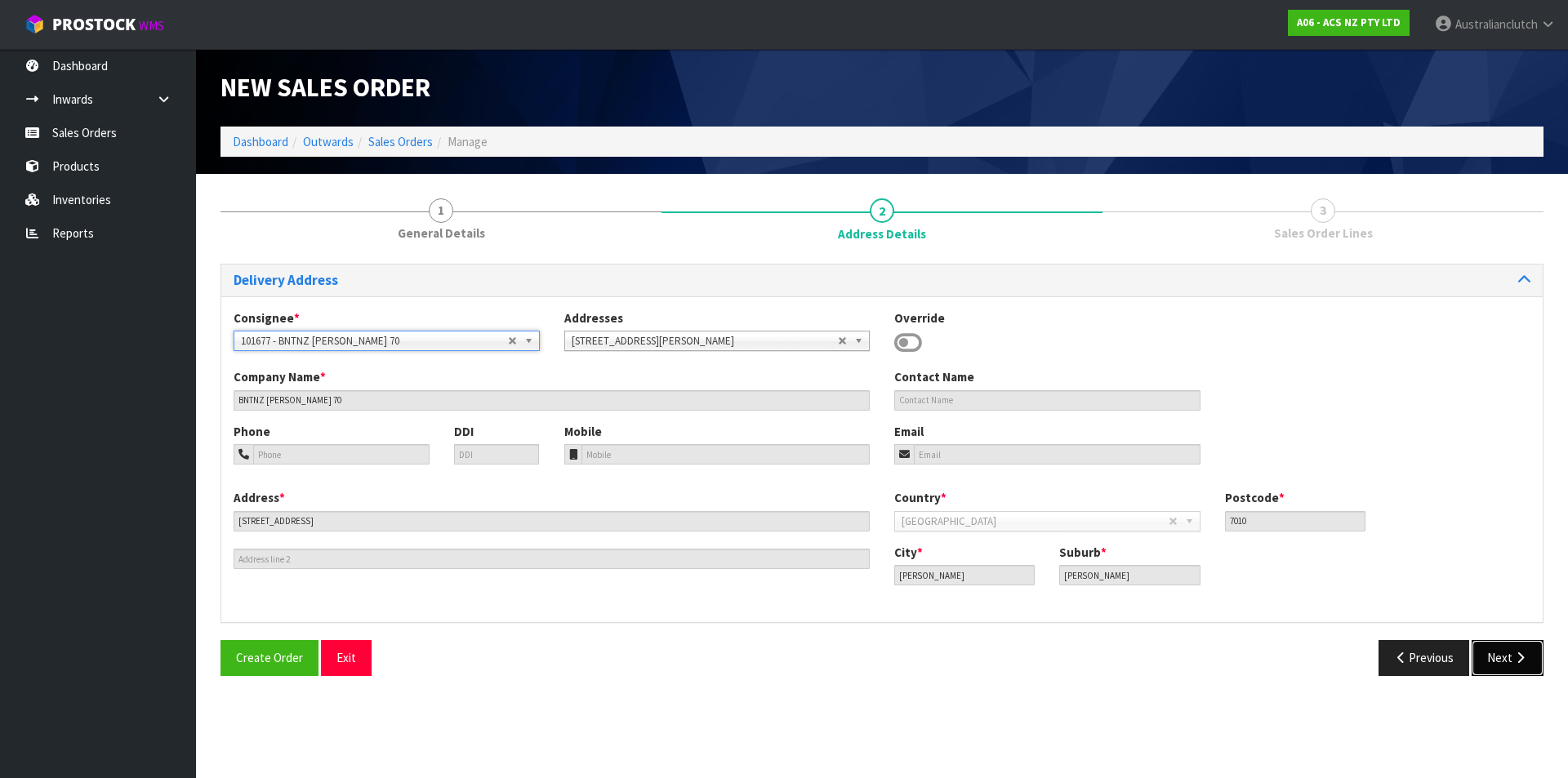
click at [1527, 658] on icon "button" at bounding box center [1519, 657] width 15 height 12
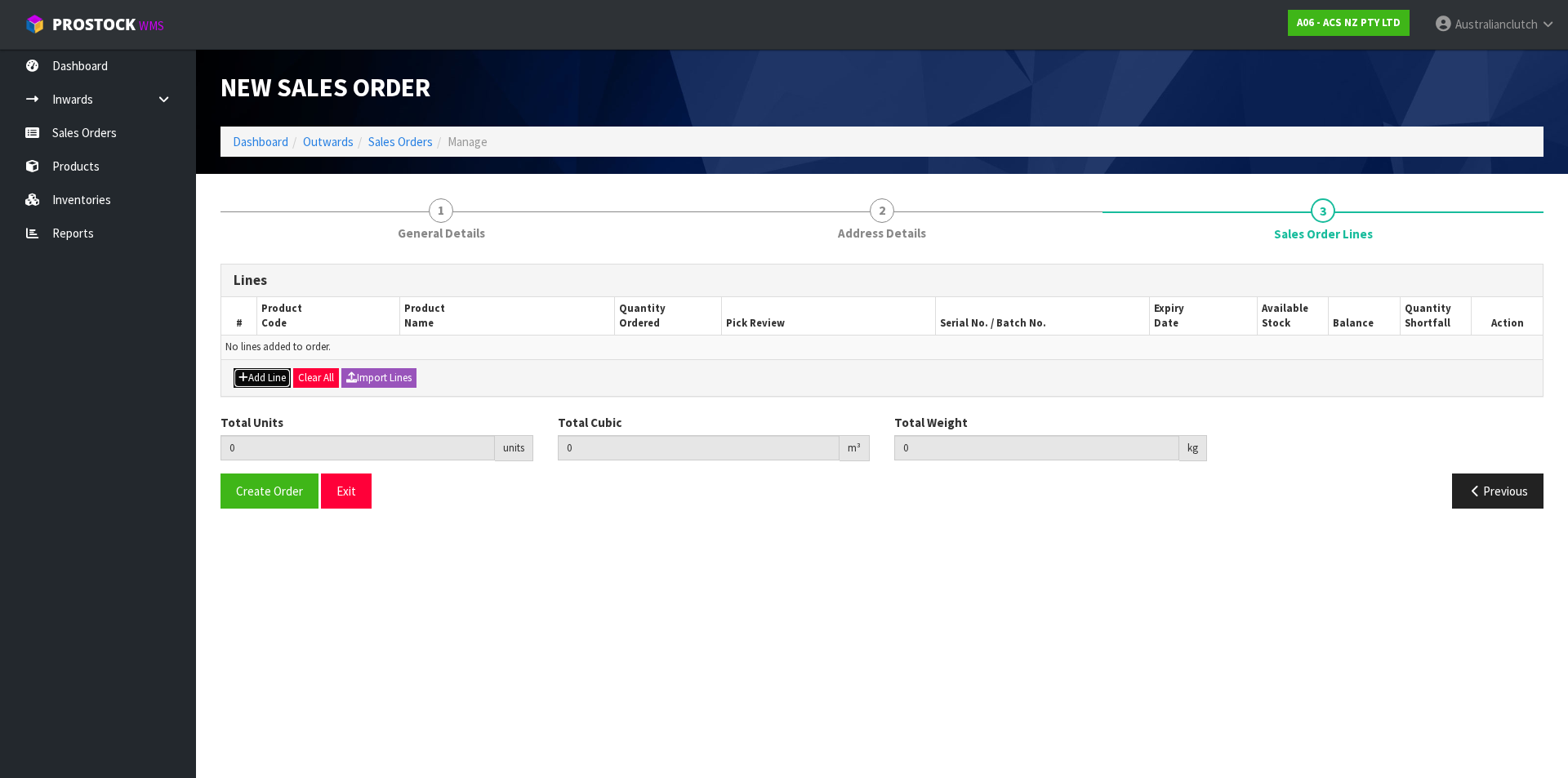
click at [273, 381] on button "Add Line" at bounding box center [262, 378] width 57 height 20
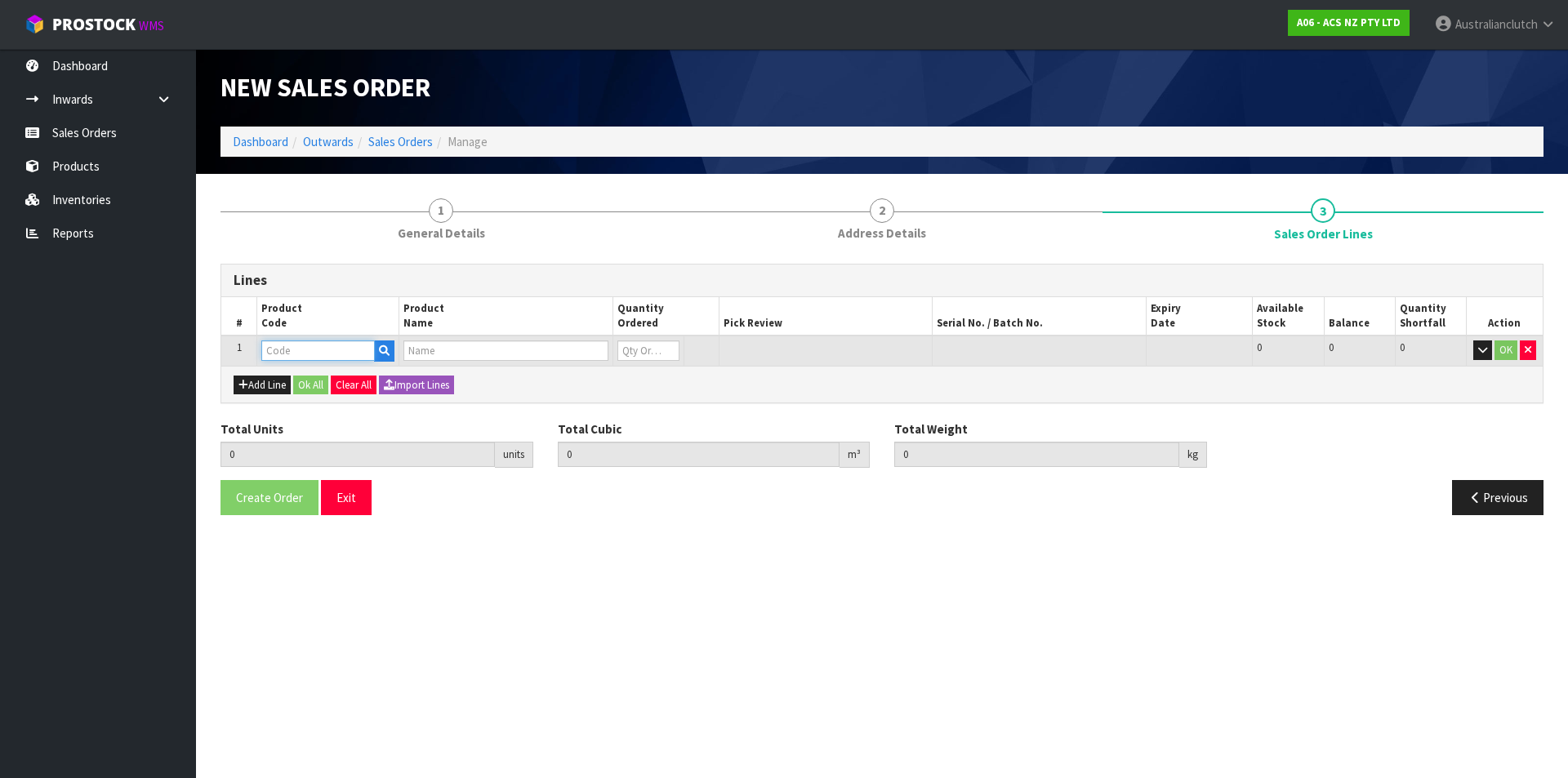
click at [286, 357] on input "text" at bounding box center [317, 349] width 113 height 20
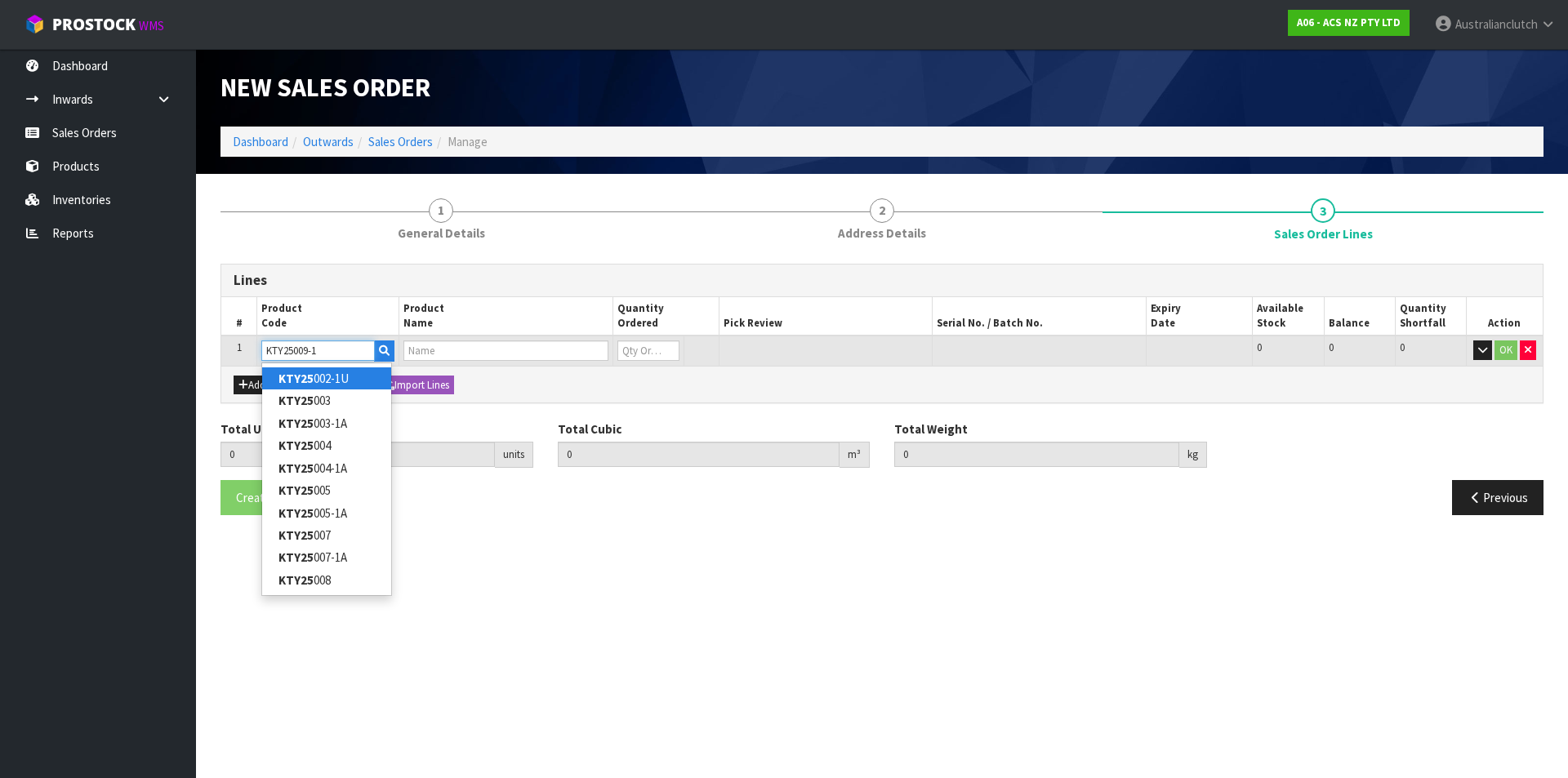
type input "KTY25009-1A"
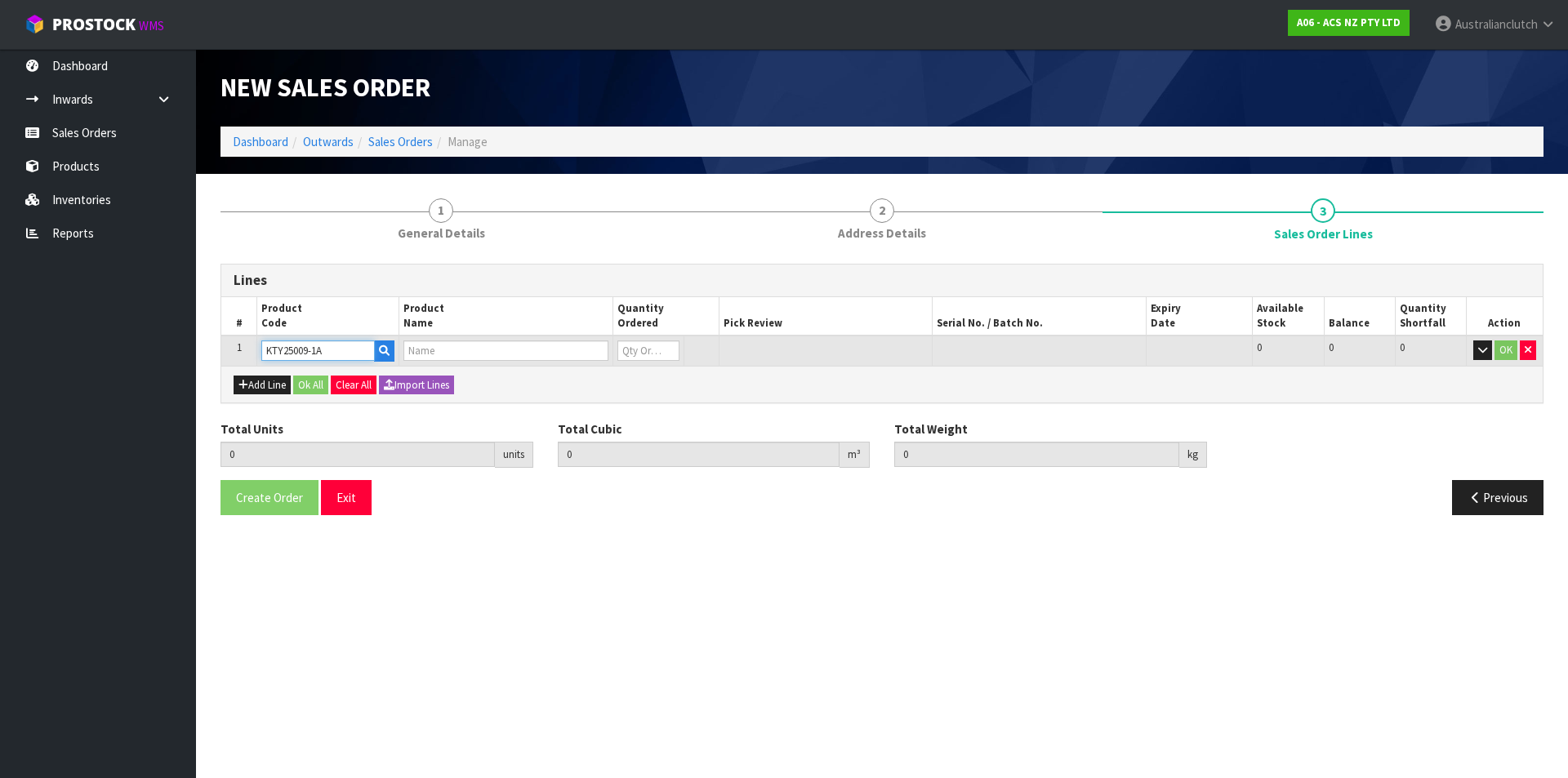
type input "0.000000"
type input "0.000"
type input "KIT HD TOYOTA HILUX 2.7L"
type input "0"
type input "KTY25009-1A"
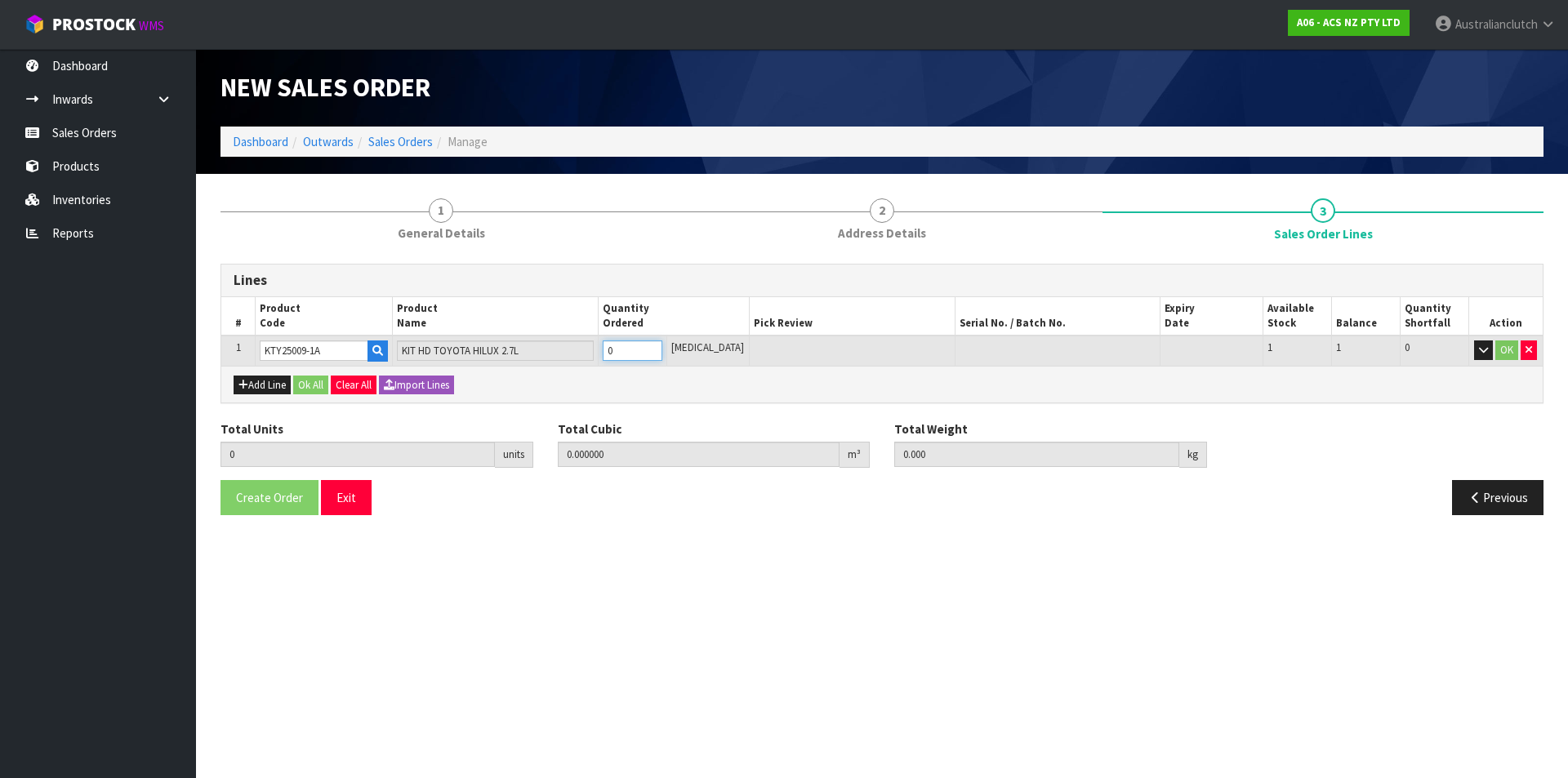
type input "1"
type input "0.01443"
type input "9.12"
type input "1"
click at [662, 344] on input "1" at bounding box center [633, 349] width 60 height 20
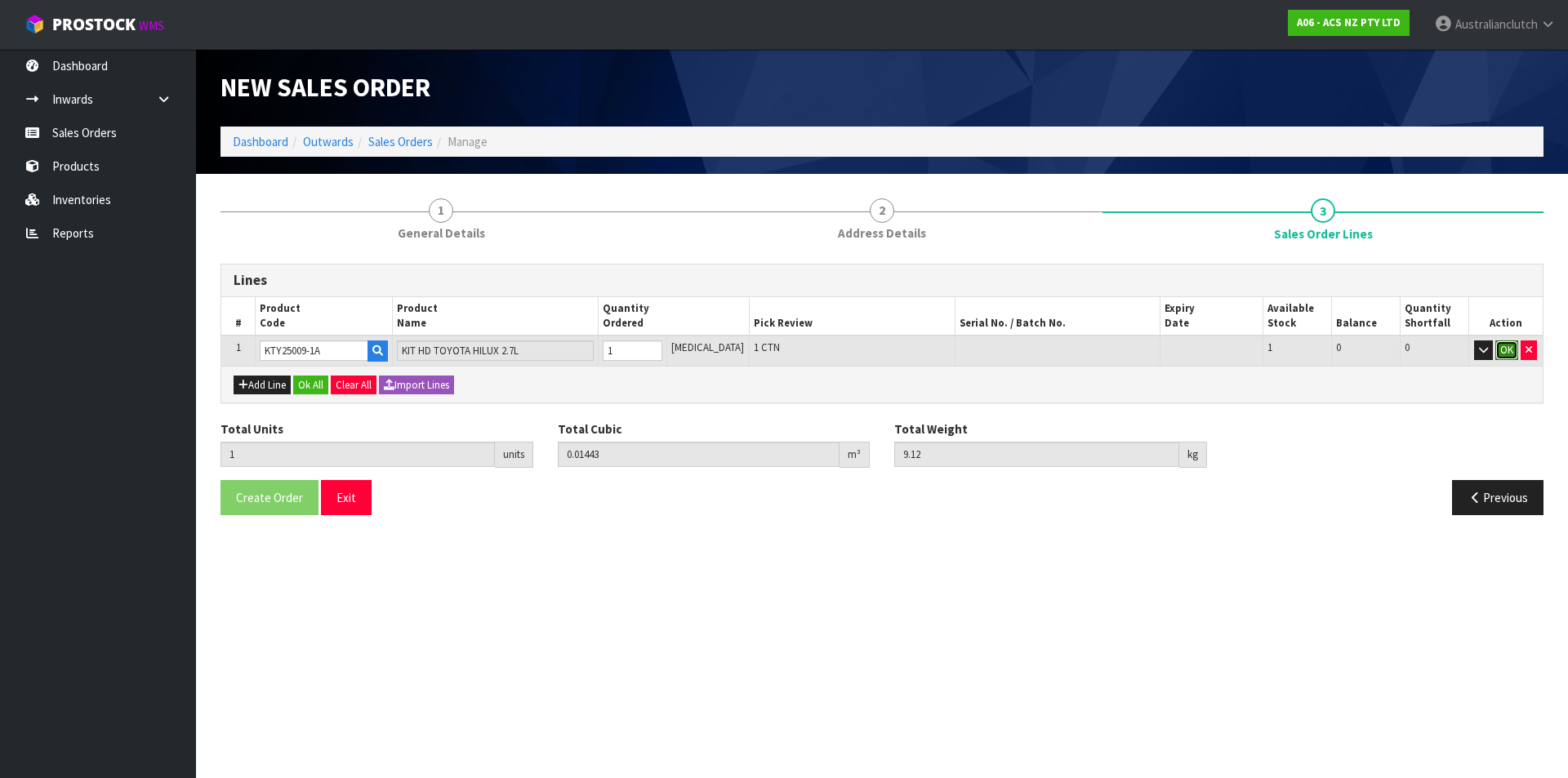
click at [1495, 351] on button "OK" at bounding box center [1506, 349] width 23 height 20
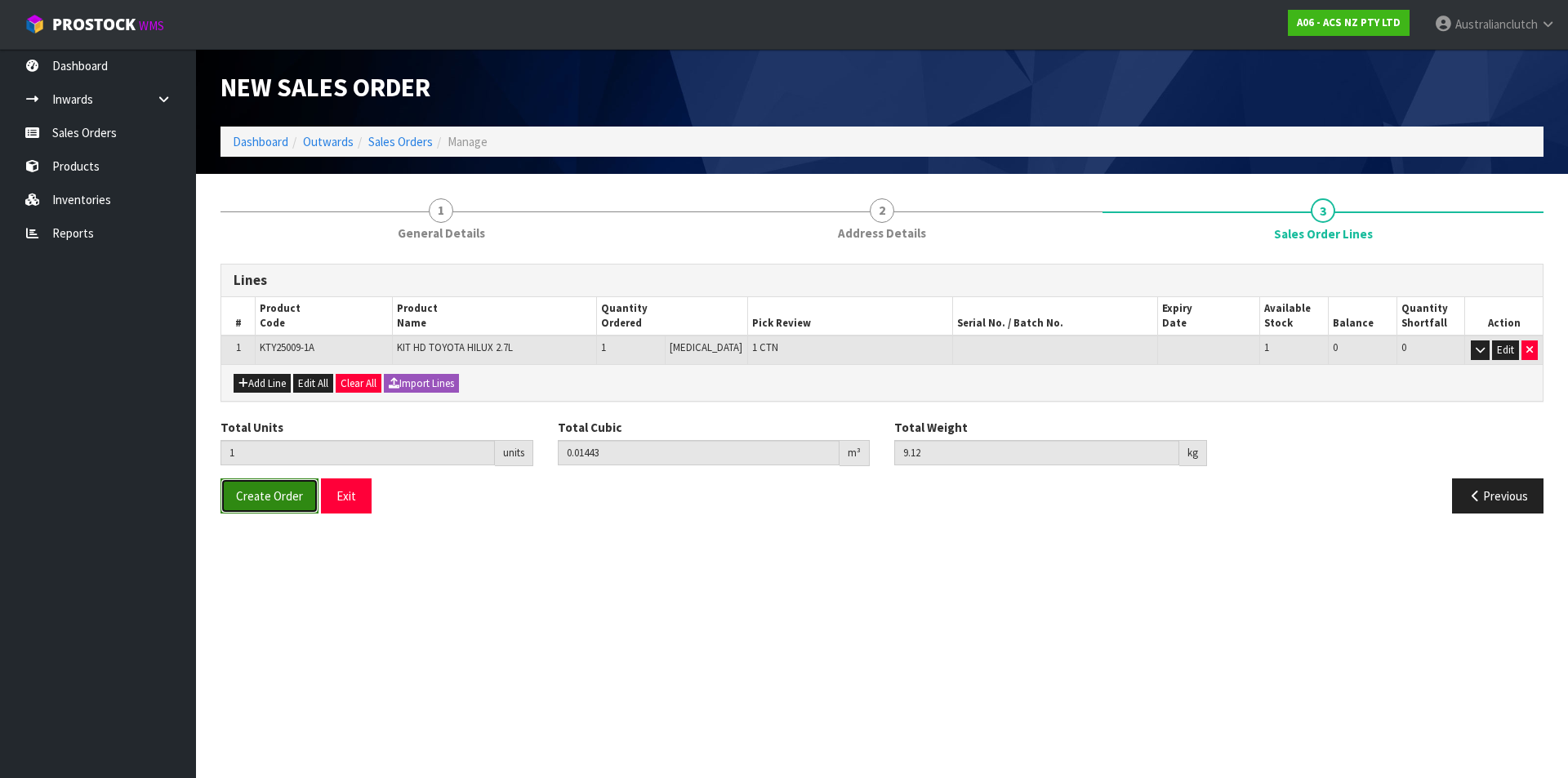
click at [280, 489] on span "Create Order" at bounding box center [270, 496] width 67 height 15
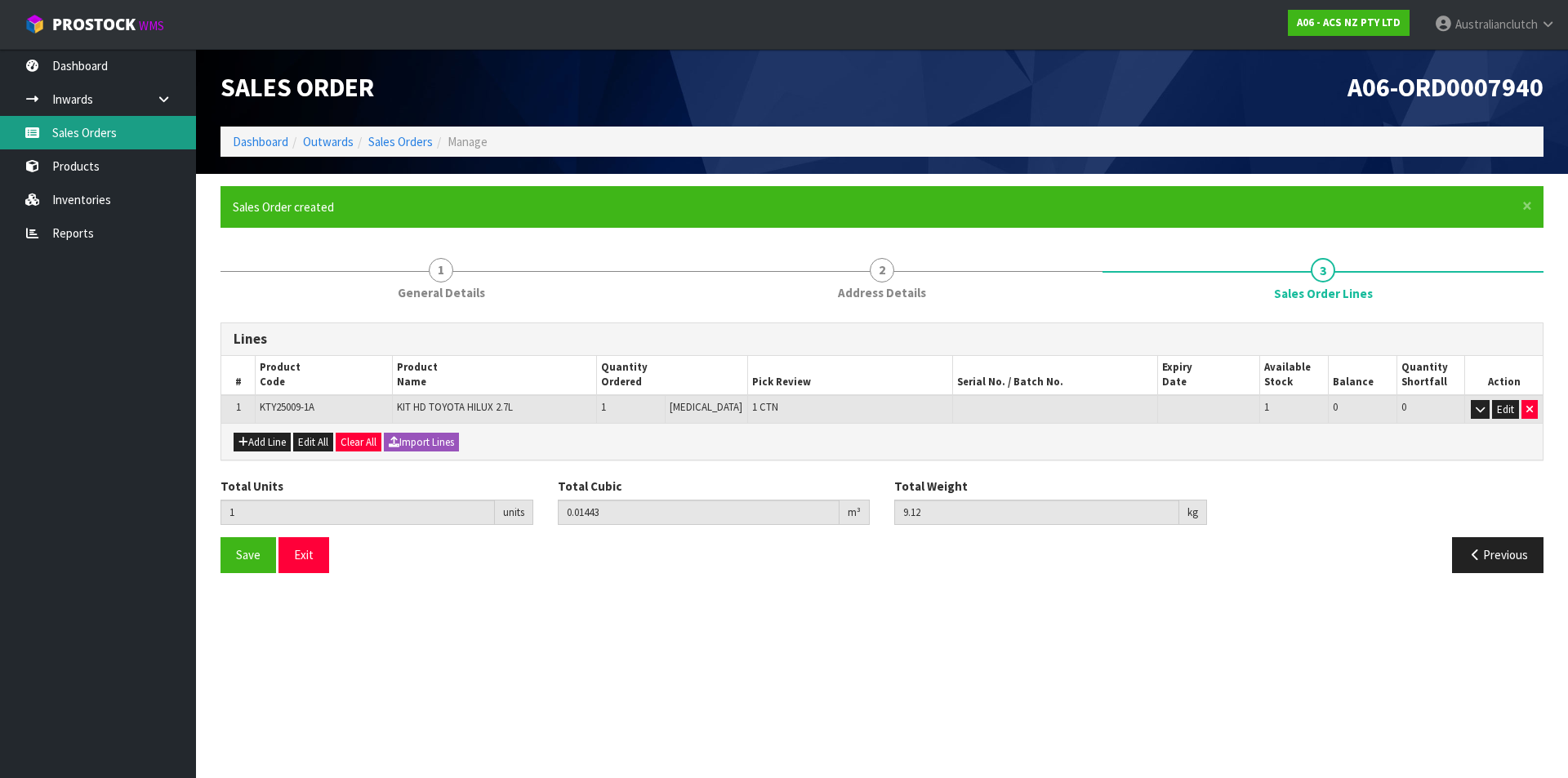
click at [111, 140] on link "Sales Orders" at bounding box center [98, 132] width 196 height 33
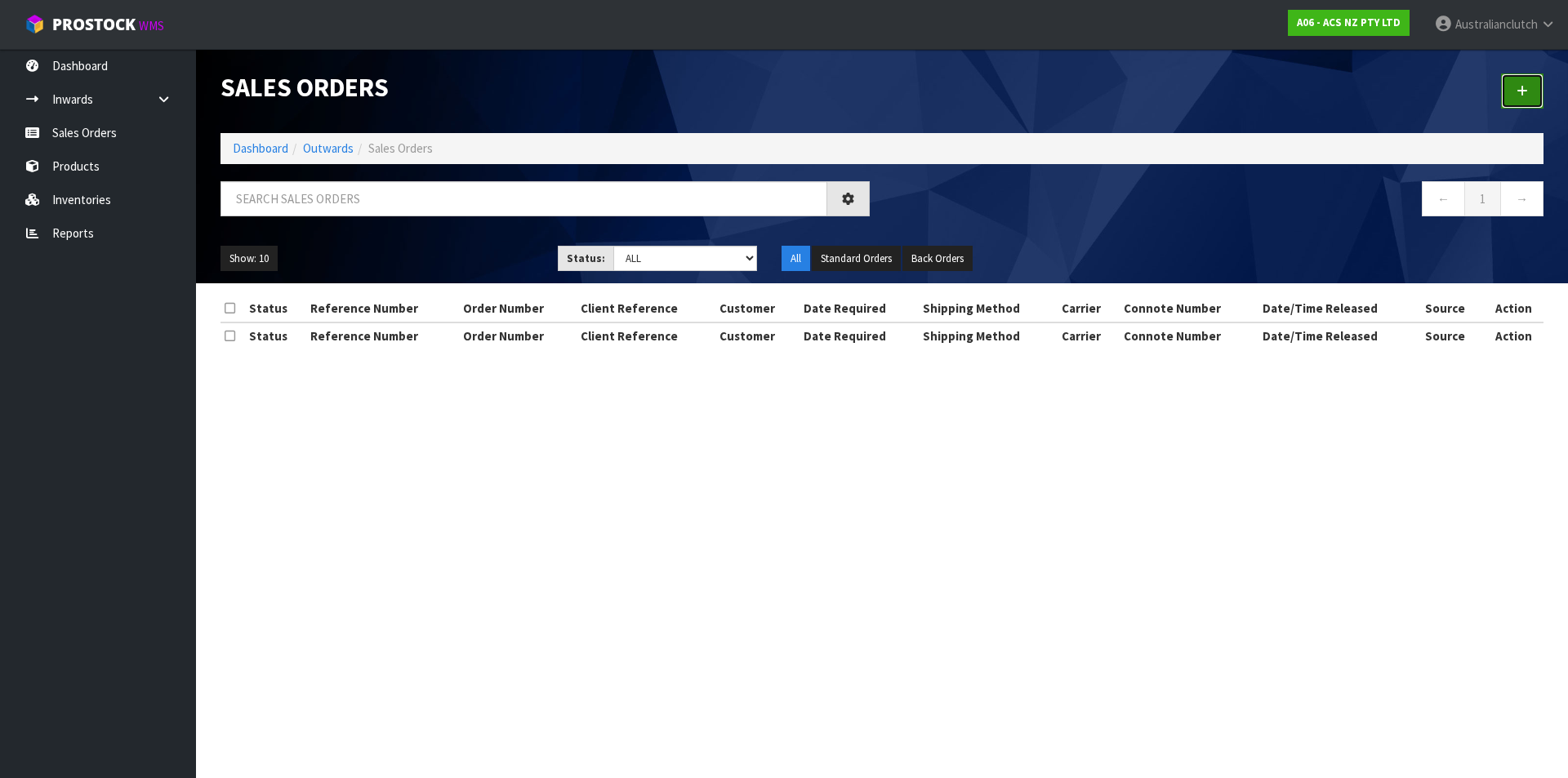
drag, startPoint x: 1523, startPoint y: 98, endPoint x: 1557, endPoint y: 98, distance: 34.0
click at [1524, 98] on link at bounding box center [1521, 90] width 43 height 35
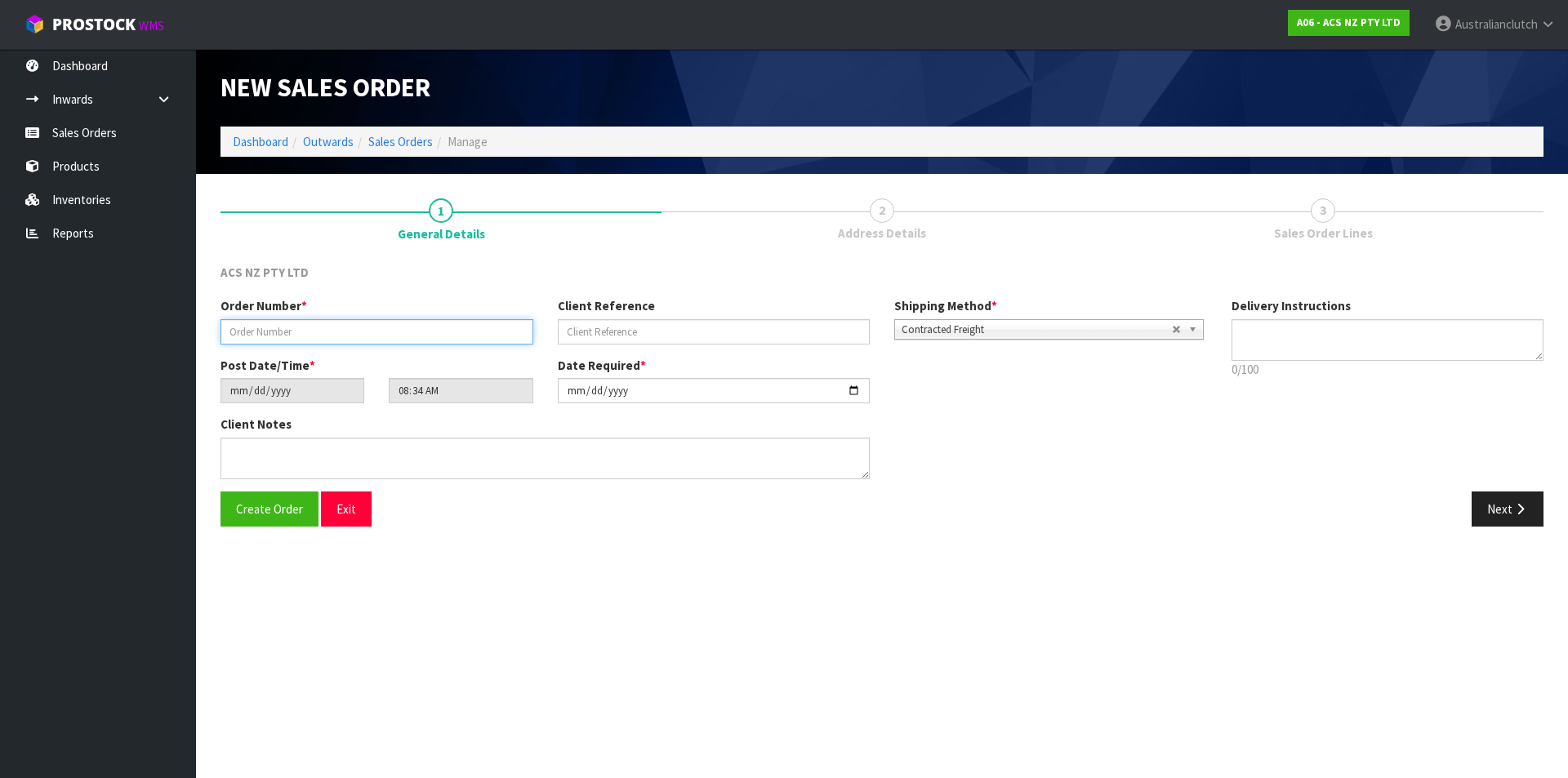
click at [249, 337] on input "text" at bounding box center [376, 331] width 312 height 26
paste input "208320.1"
type input "208320.1"
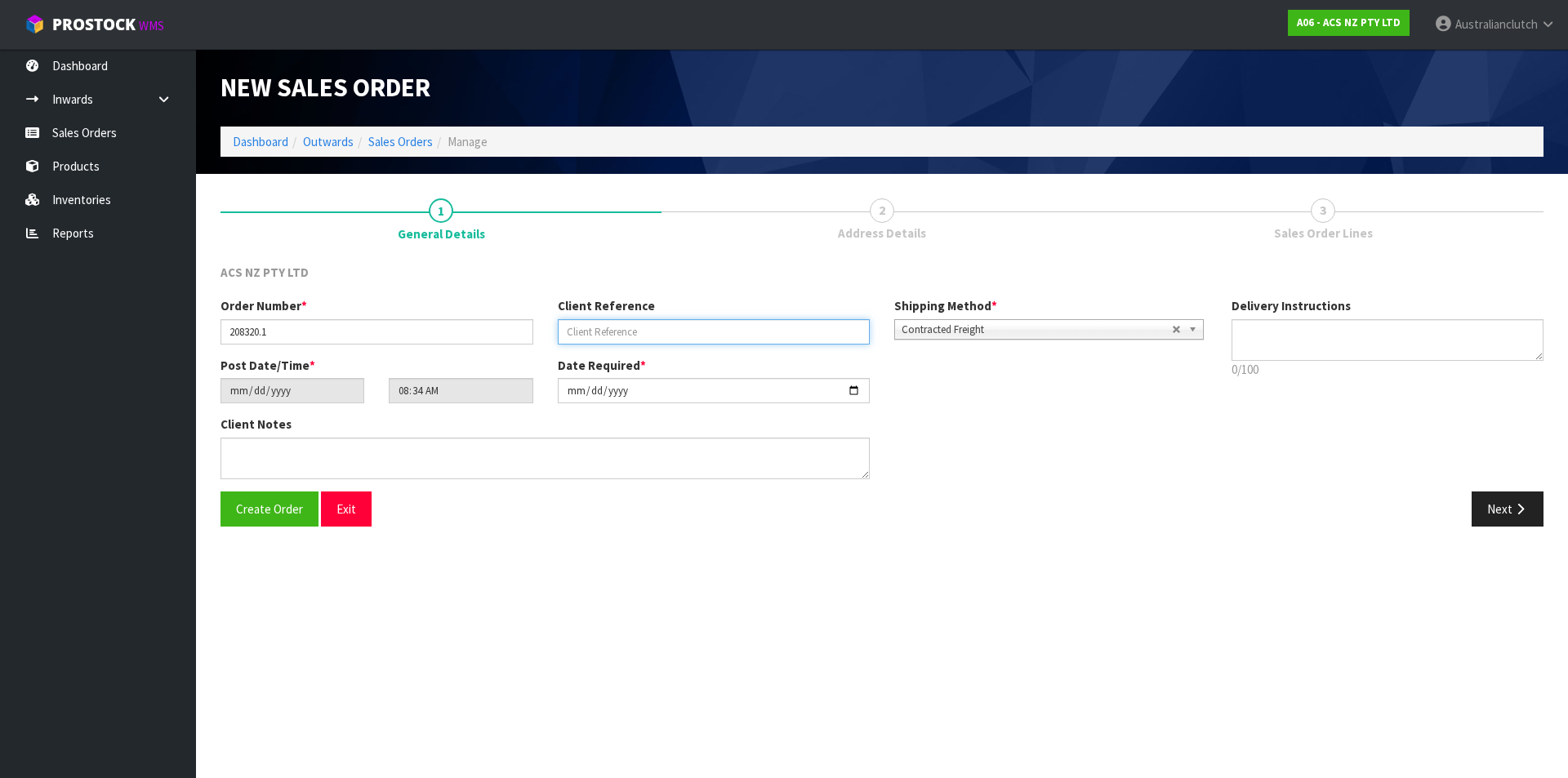
click at [629, 340] on input "text" at bounding box center [714, 331] width 312 height 26
paste input "19:946016"
type input "19:946016"
click at [1300, 361] on p "0/100" at bounding box center [1388, 369] width 312 height 17
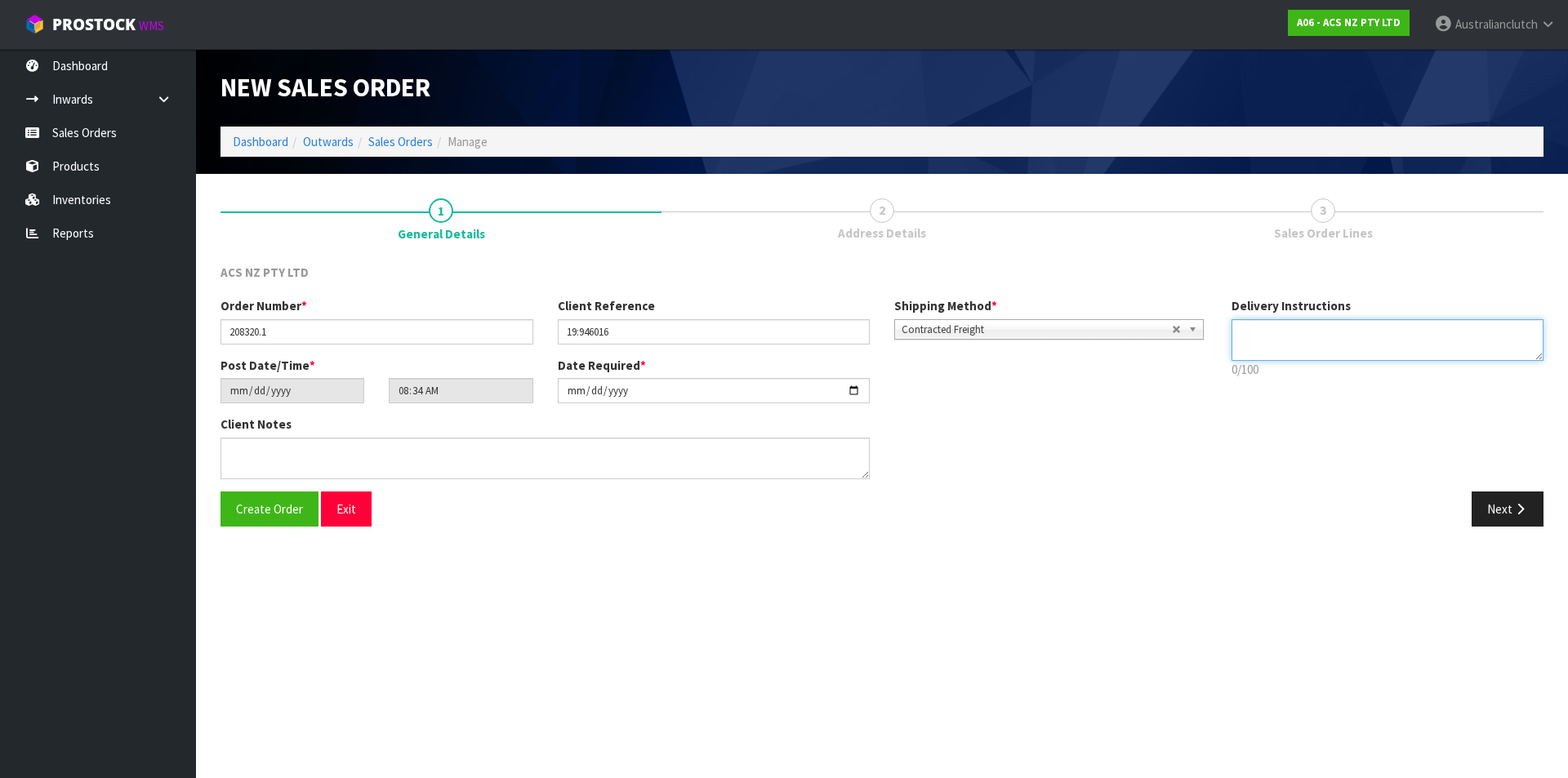
click at [1329, 336] on textarea at bounding box center [1388, 340] width 312 height 42
type textarea "NZC PLEASE"
click at [1504, 502] on button "Next" at bounding box center [1507, 509] width 71 height 35
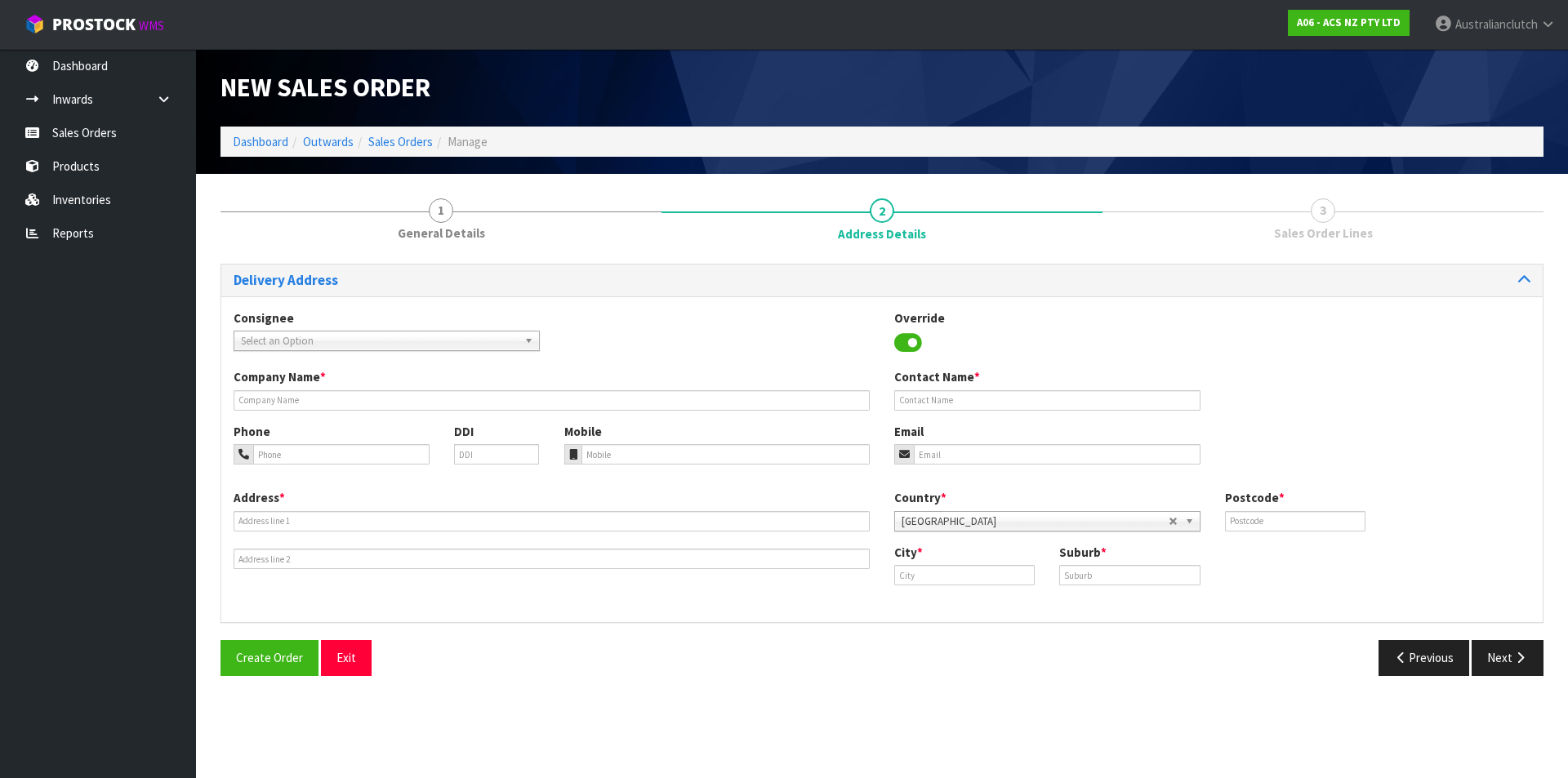
click at [268, 345] on span "Select an Option" at bounding box center [379, 341] width 277 height 20
type input "101673"
click at [331, 386] on li "101673 - BNTNZ MANUKAU 19" at bounding box center [386, 387] width 298 height 20
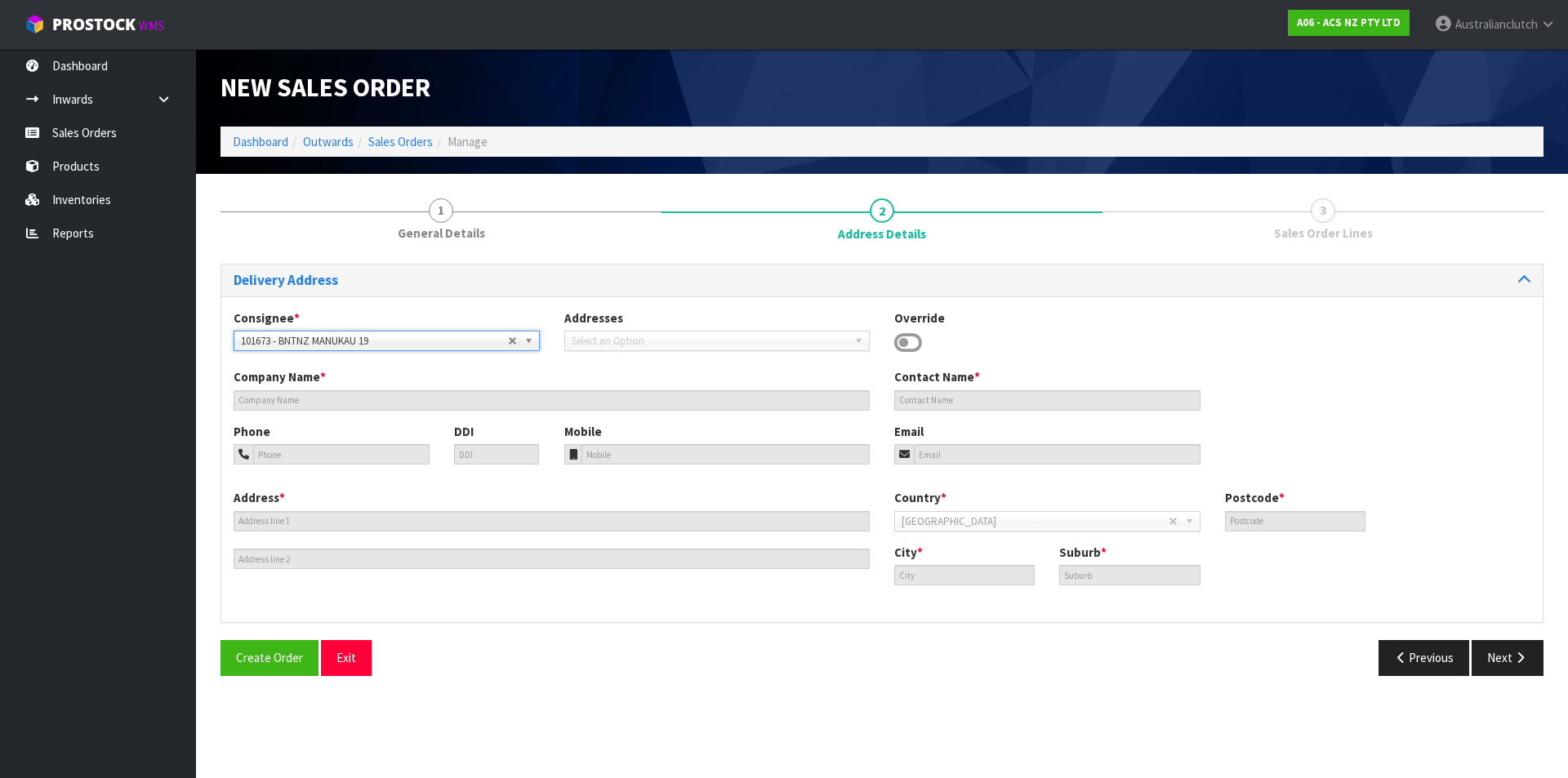
type input "BNTNZ MANUKAU 19"
type input "[STREET_ADDRESS]"
type input "2104"
type input "WIRI"
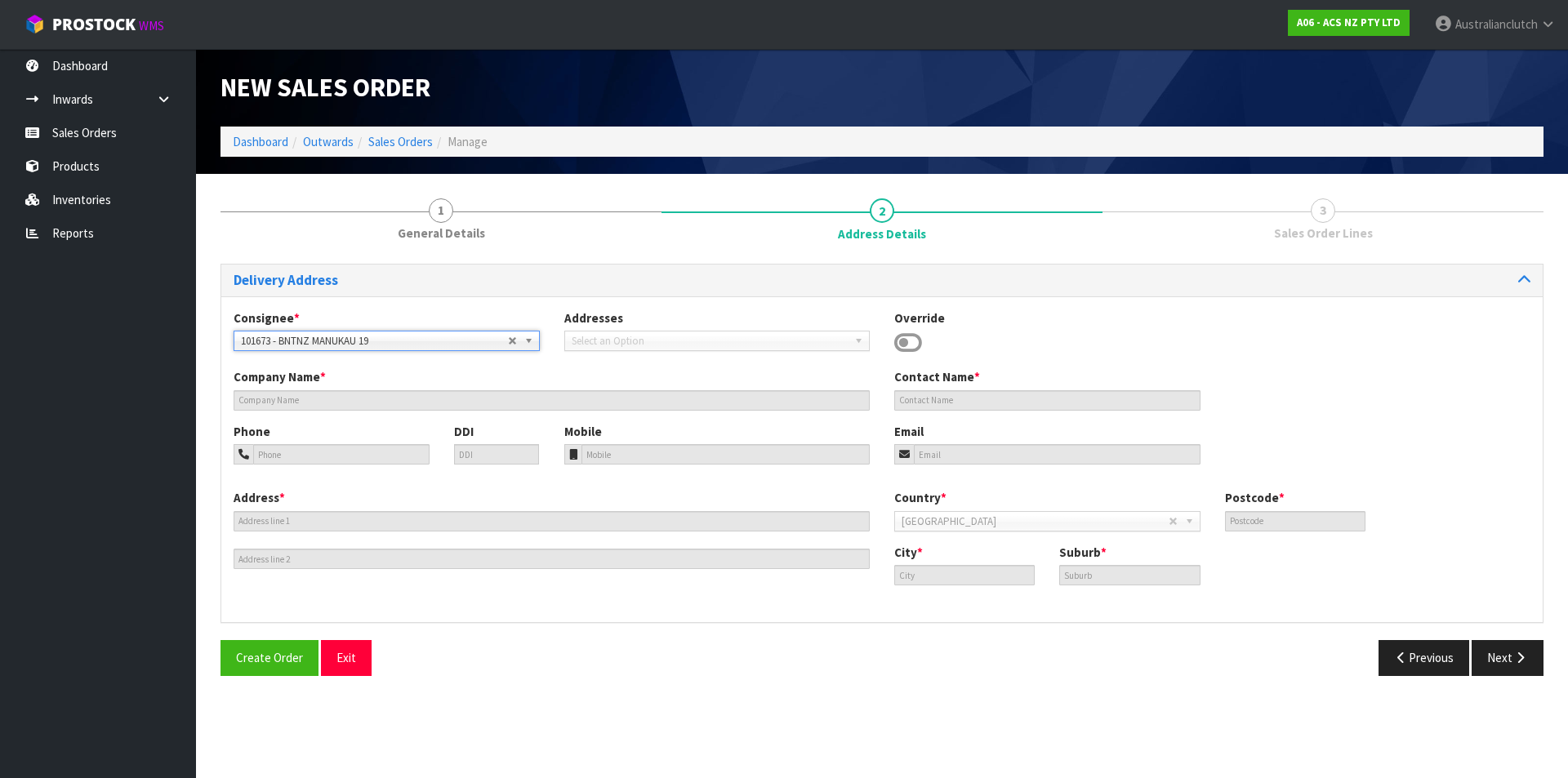
type input "WIRI"
click at [1515, 654] on icon "button" at bounding box center [1519, 657] width 15 height 12
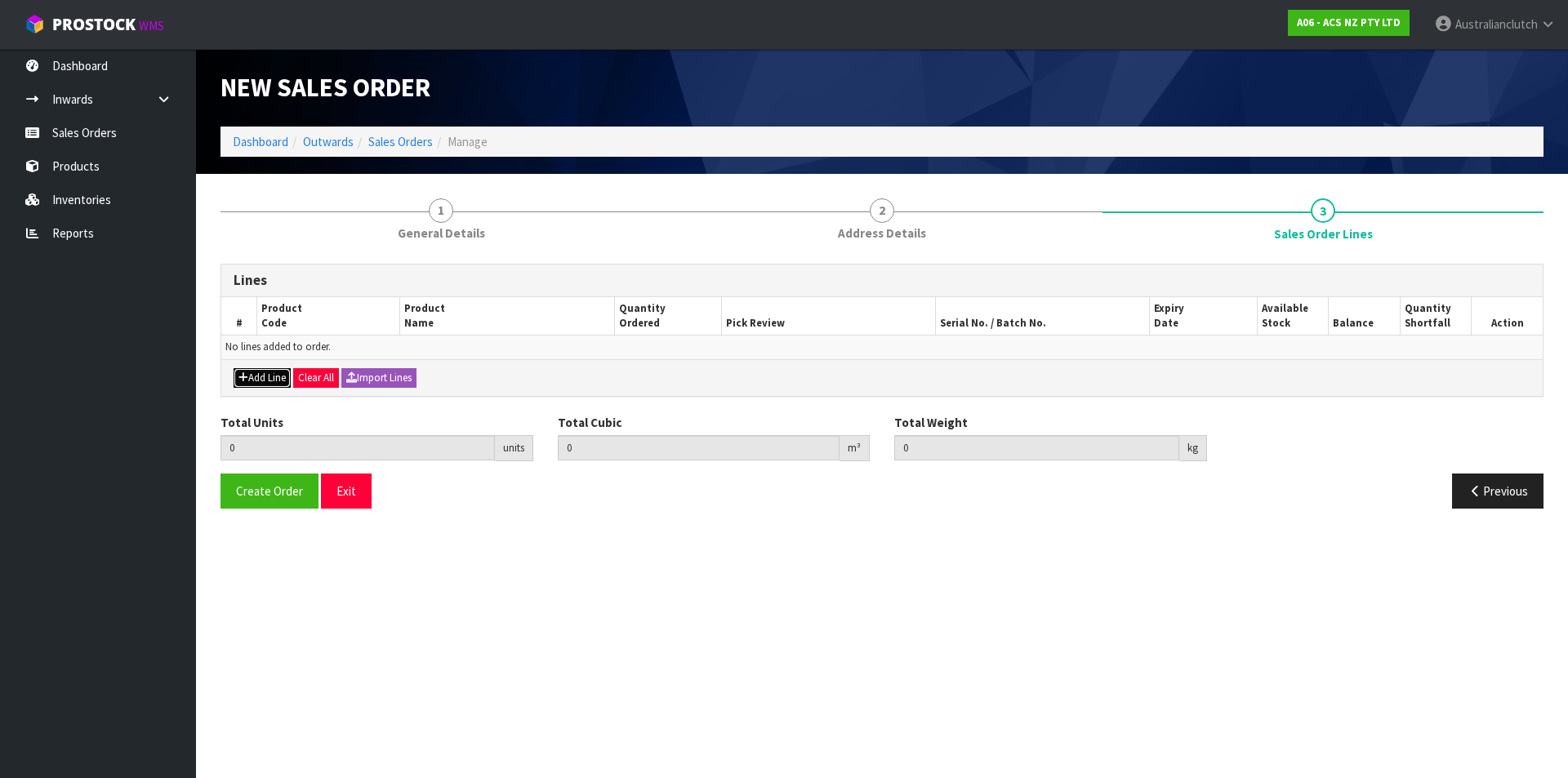
click at [279, 379] on button "Add Line" at bounding box center [262, 378] width 57 height 20
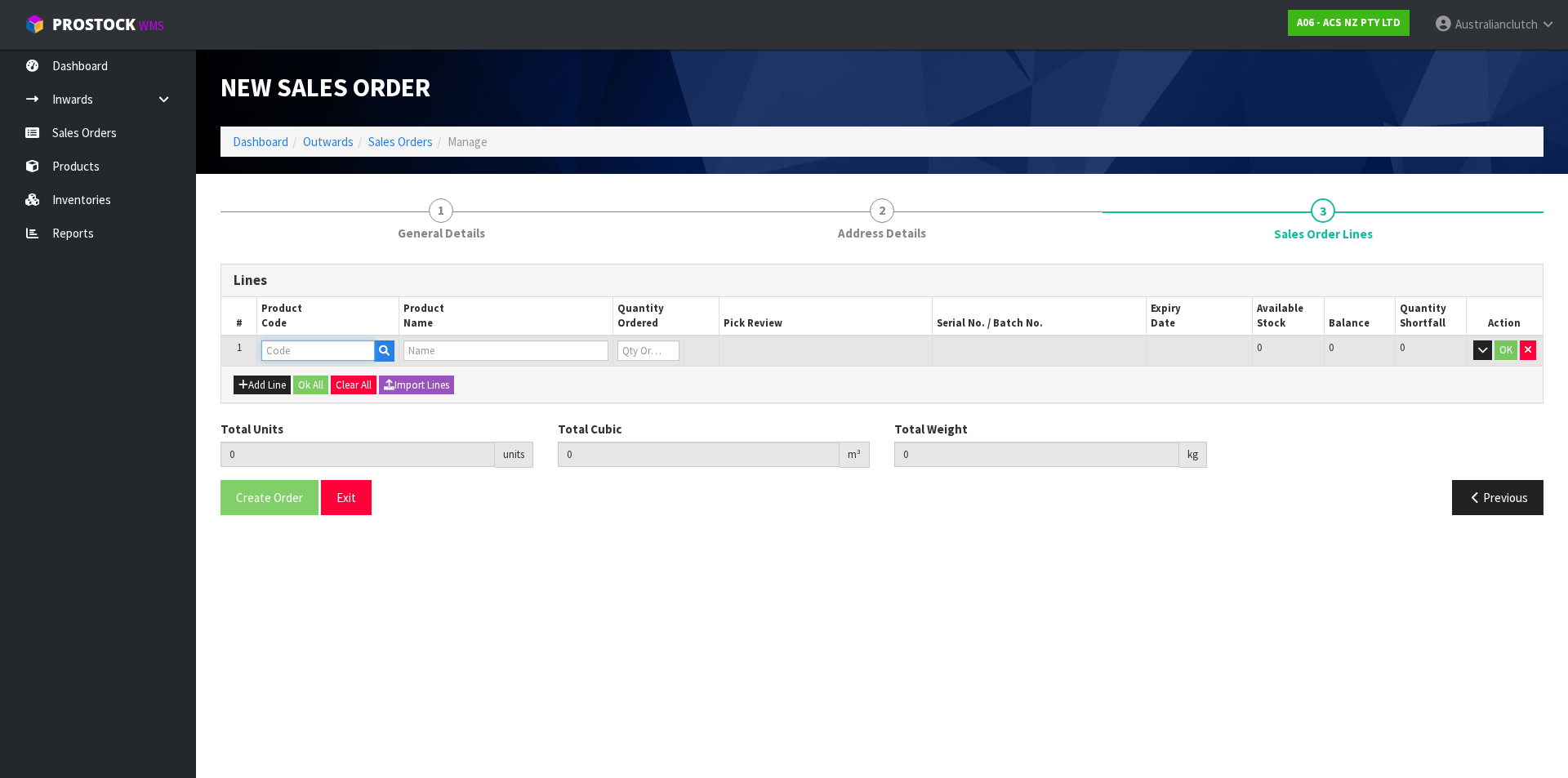
click at [300, 346] on input "text" at bounding box center [317, 349] width 113 height 20
type input "ATFKSU04-01"
type input "0.000000"
type input "0.000"
type input "C/FORK KIT SUBARU"
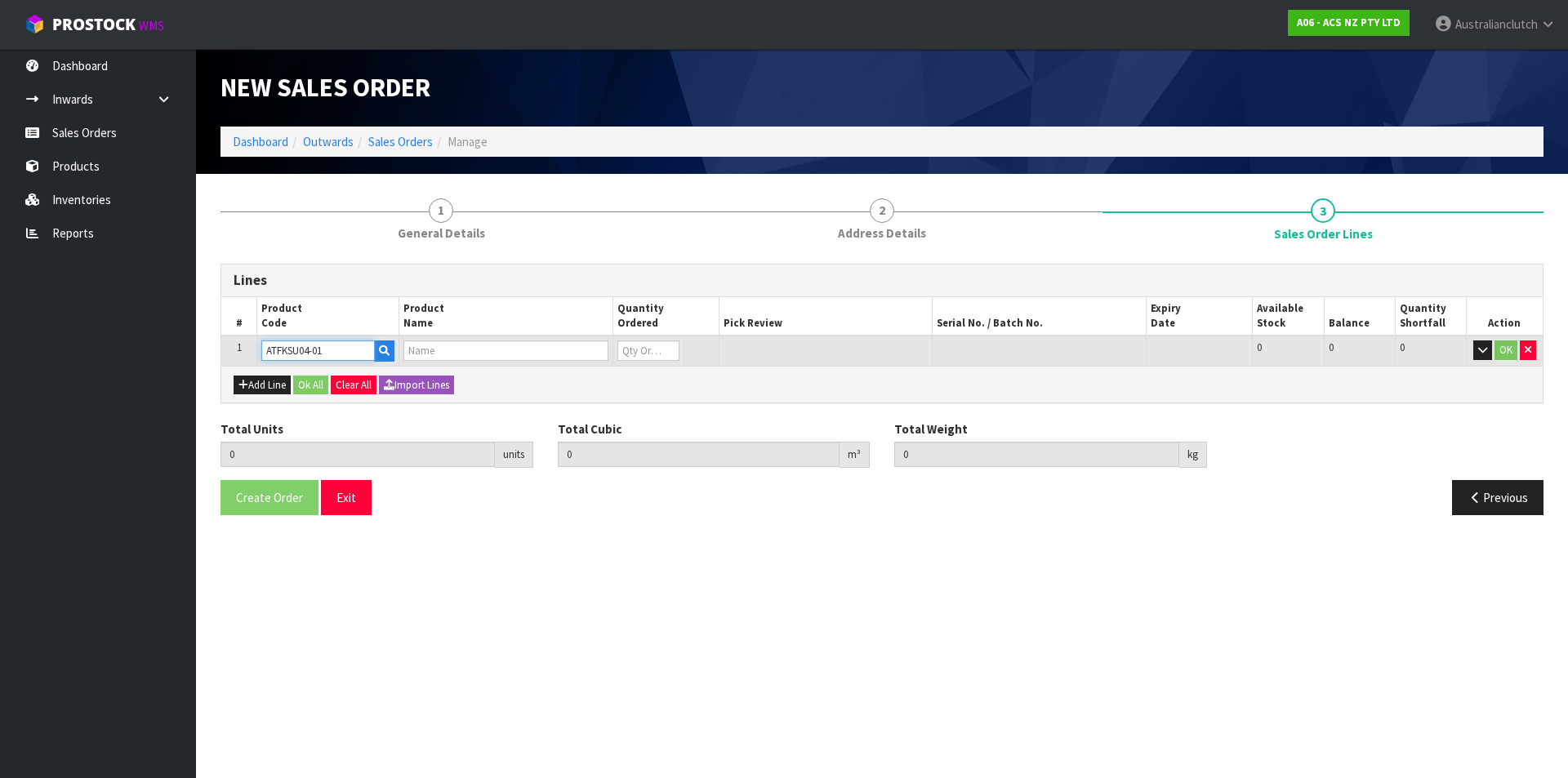
type input "0"
type input "ATFKSU04-01"
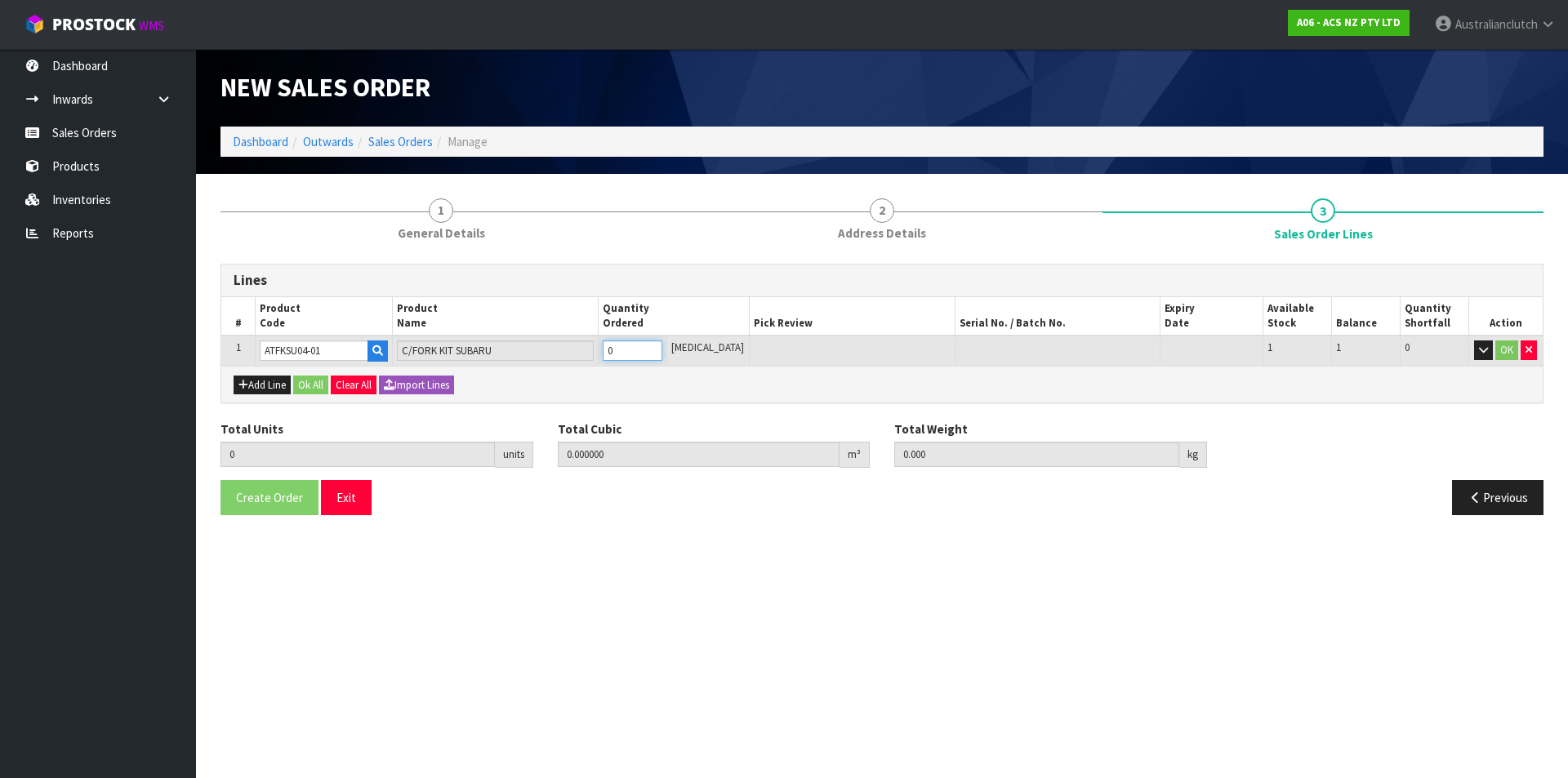
type input "1"
type input "0.003744"
type input "0.65"
type input "1"
click at [662, 348] on input "1" at bounding box center [633, 349] width 60 height 20
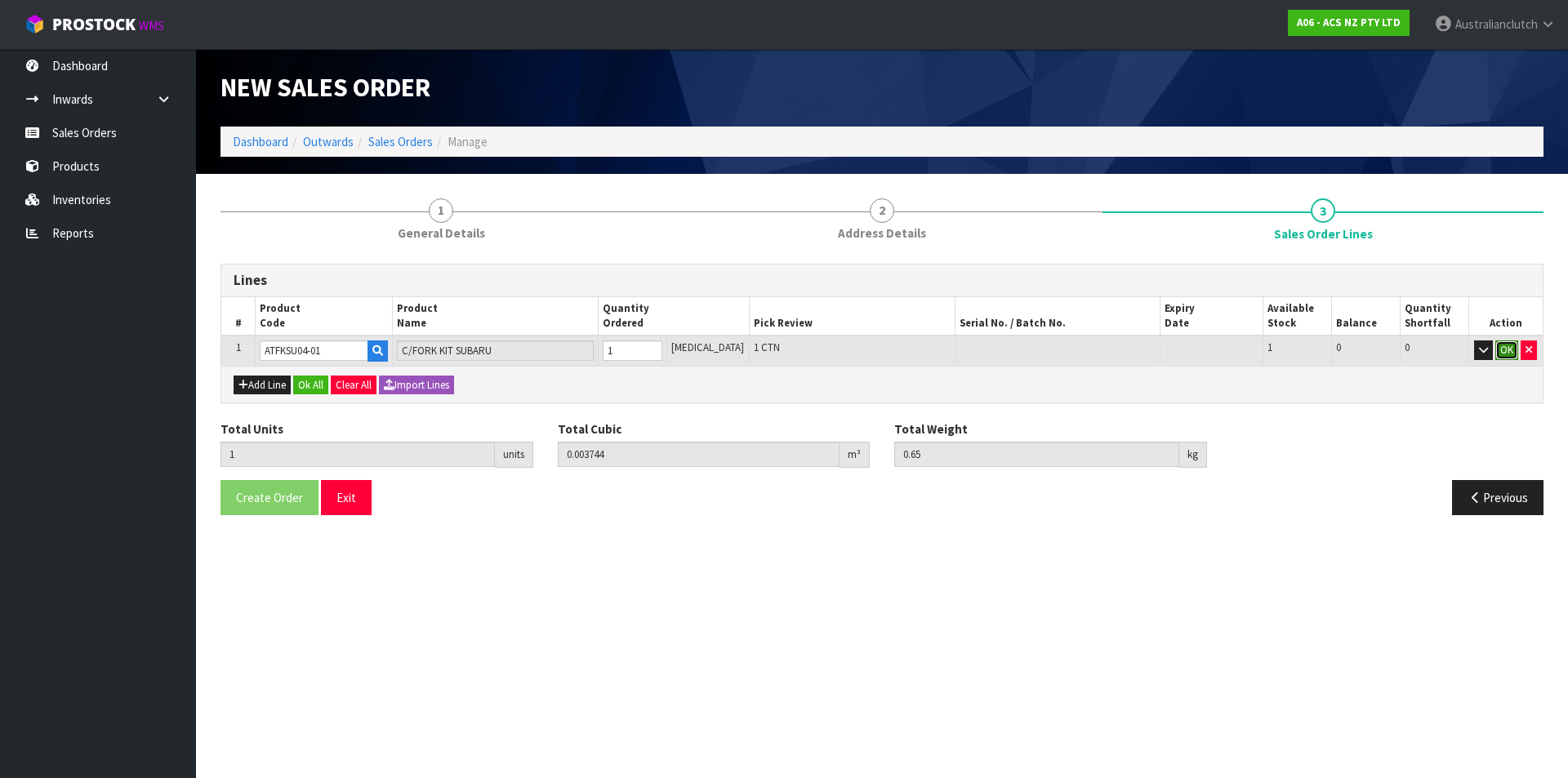
click at [1514, 351] on button "OK" at bounding box center [1506, 349] width 23 height 20
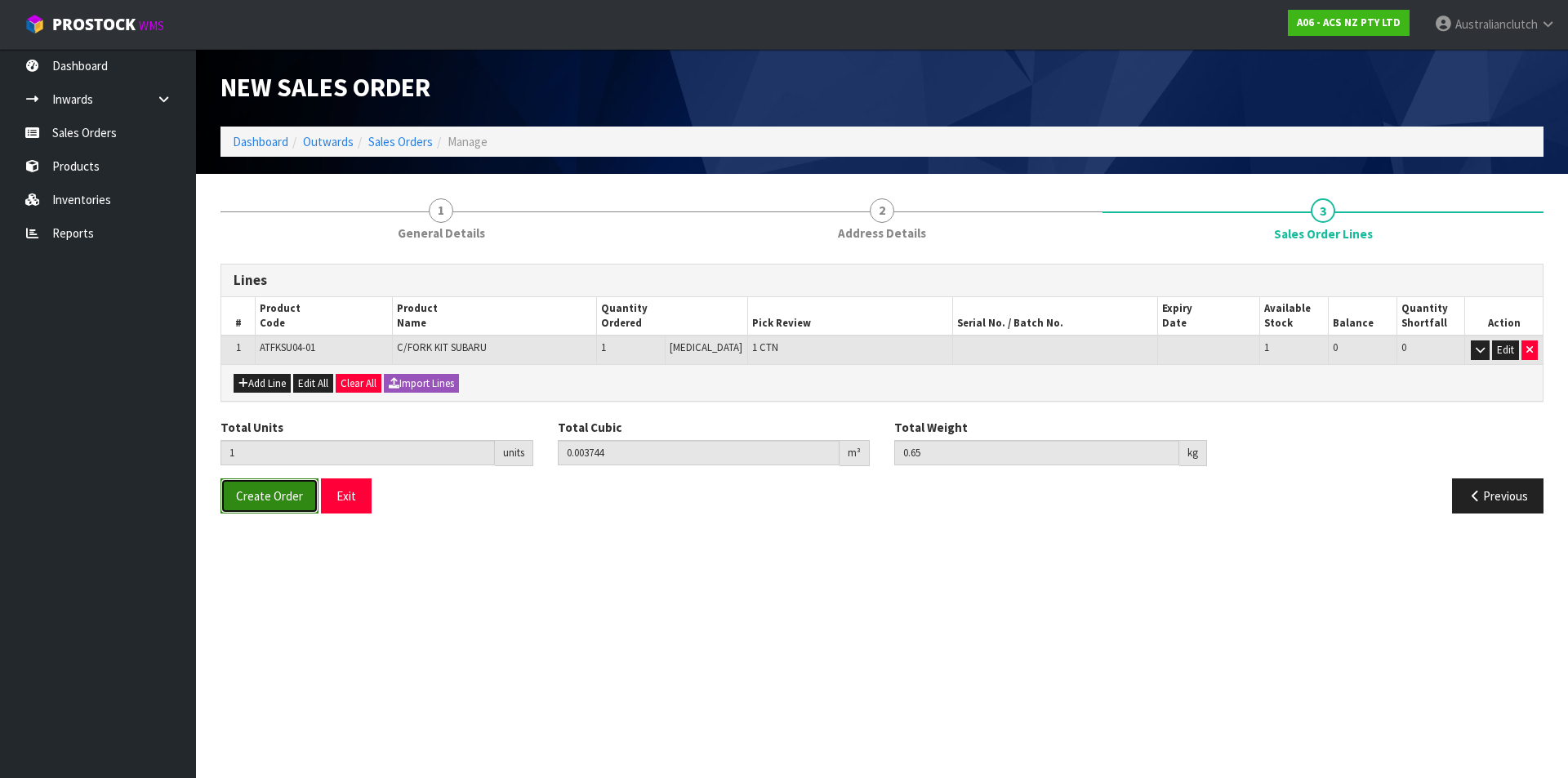
click at [231, 508] on button "Create Order" at bounding box center [269, 495] width 98 height 35
